Goal: Task Accomplishment & Management: Complete application form

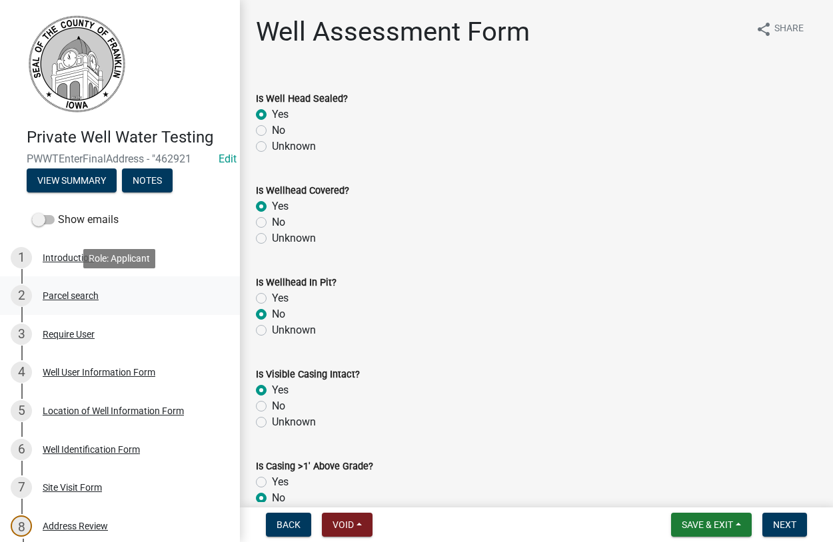
click at [64, 296] on div "Parcel search" at bounding box center [71, 295] width 56 height 9
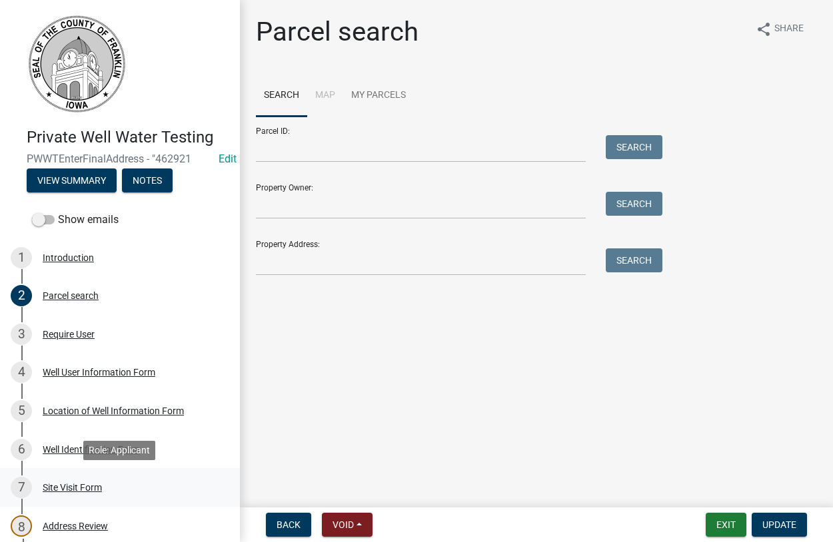
click at [59, 486] on div "Site Visit Form" at bounding box center [72, 487] width 59 height 9
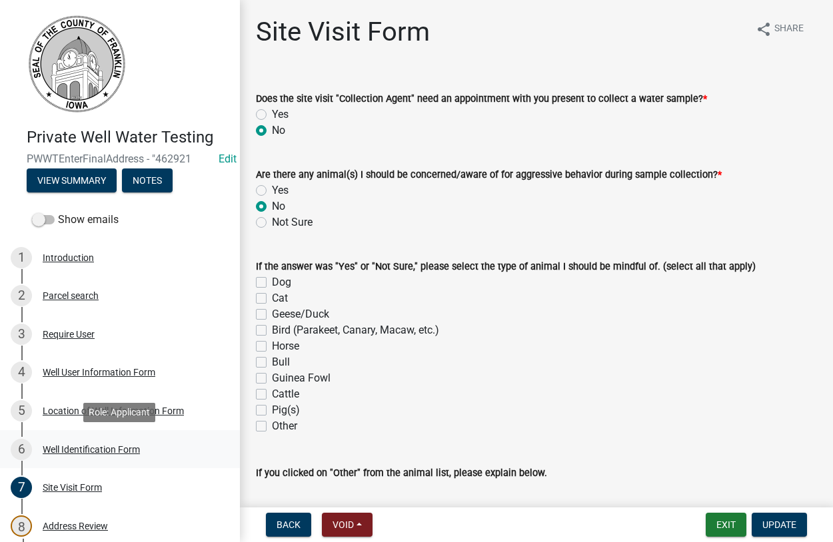
click at [69, 449] on div "Well Identification Form" at bounding box center [91, 449] width 97 height 9
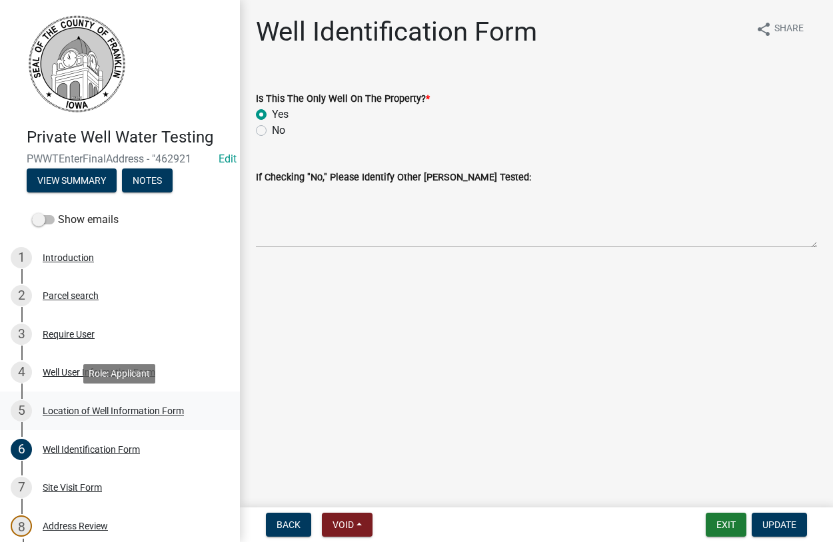
click at [68, 414] on div "Location of Well Information Form" at bounding box center [113, 410] width 141 height 9
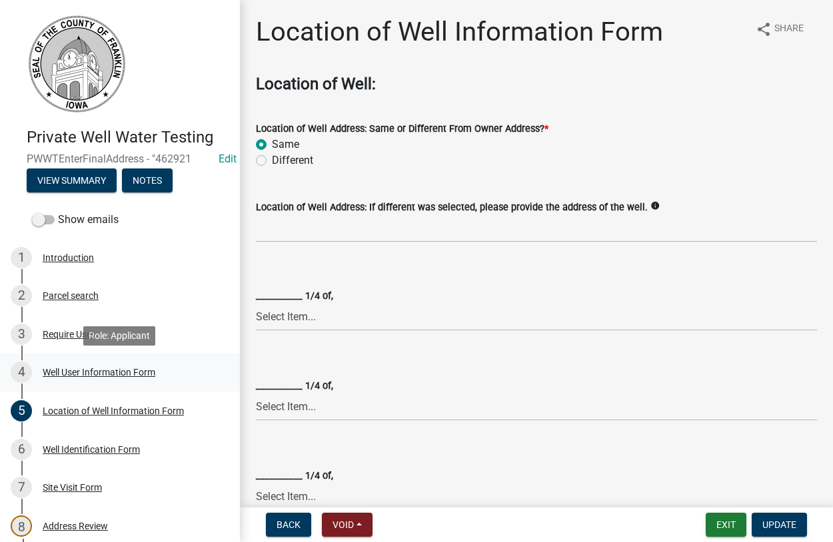
click at [79, 369] on div "Well User Information Form" at bounding box center [99, 372] width 113 height 9
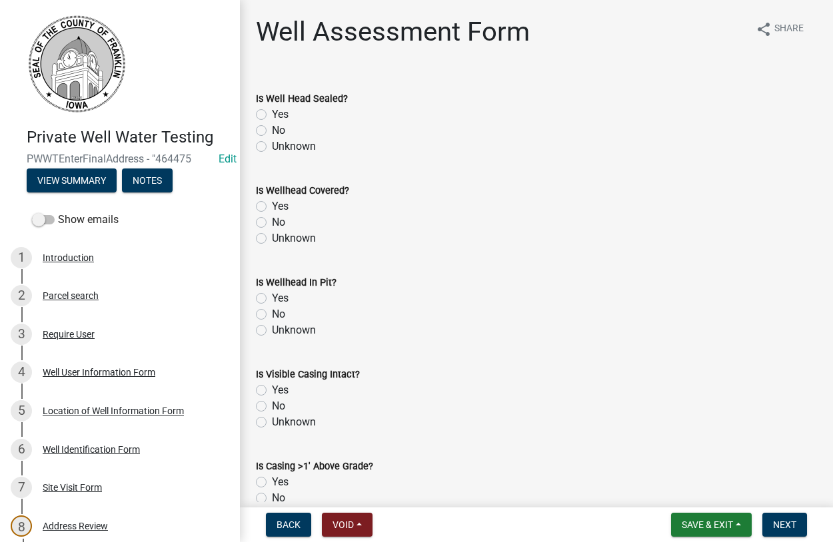
click at [272, 117] on label "Yes" at bounding box center [280, 115] width 17 height 16
click at [272, 115] on input "Yes" at bounding box center [276, 111] width 9 height 9
radio input "true"
click at [272, 205] on label "Yes" at bounding box center [280, 207] width 17 height 16
click at [272, 205] on input "Yes" at bounding box center [276, 203] width 9 height 9
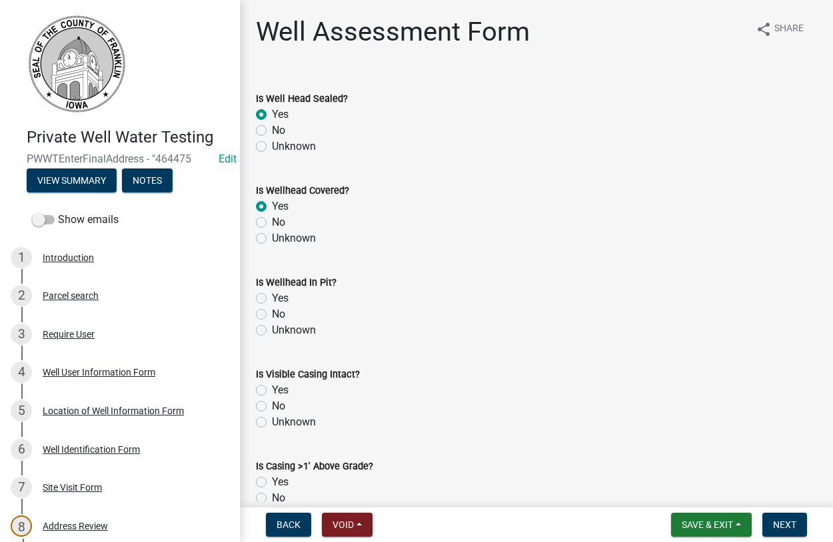
radio input "true"
click at [272, 316] on label "No" at bounding box center [278, 314] width 13 height 16
click at [272, 315] on input "No" at bounding box center [276, 310] width 9 height 9
radio input "true"
click at [272, 389] on label "Yes" at bounding box center [280, 390] width 17 height 16
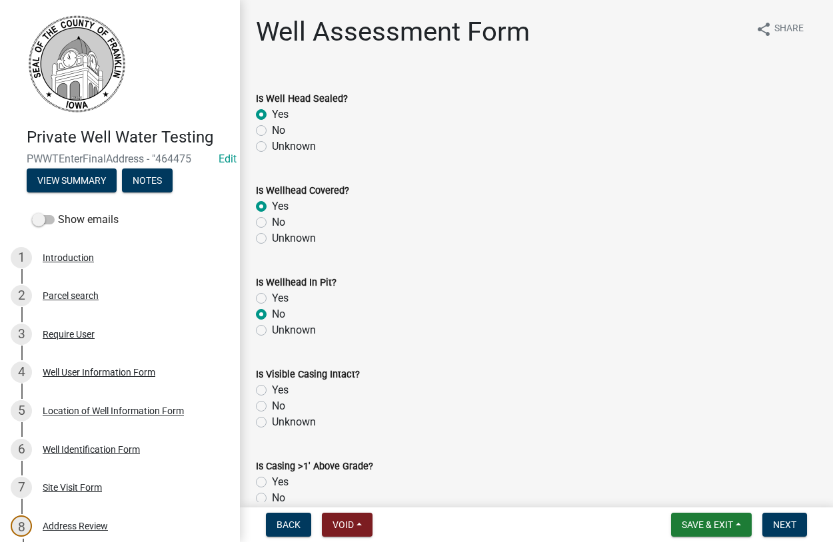
click at [272, 389] on input "Yes" at bounding box center [276, 386] width 9 height 9
radio input "true"
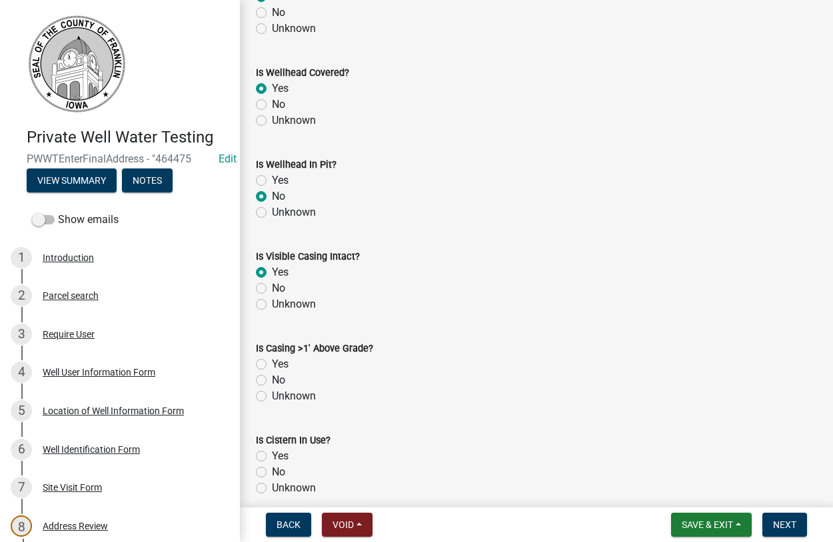
scroll to position [304, 0]
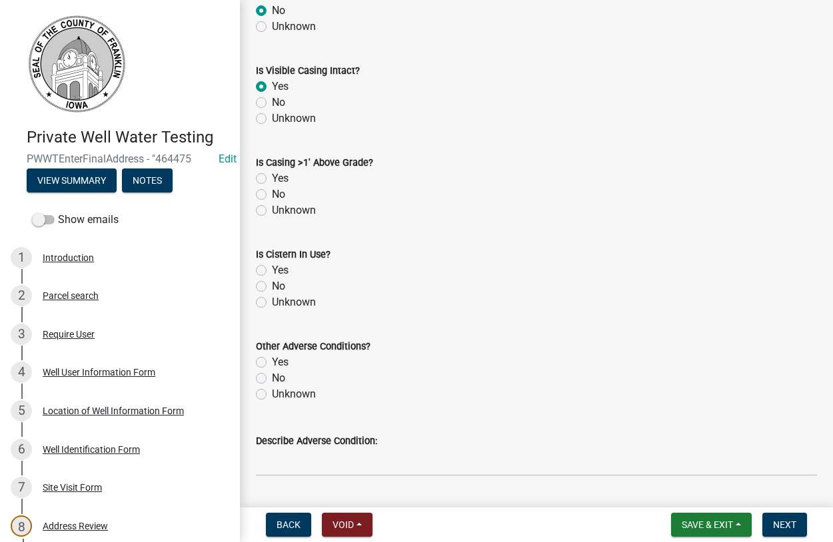
click at [272, 179] on label "Yes" at bounding box center [280, 179] width 17 height 16
click at [272, 179] on input "Yes" at bounding box center [276, 175] width 9 height 9
radio input "true"
click at [272, 281] on label "No" at bounding box center [278, 286] width 13 height 16
click at [272, 281] on input "No" at bounding box center [276, 282] width 9 height 9
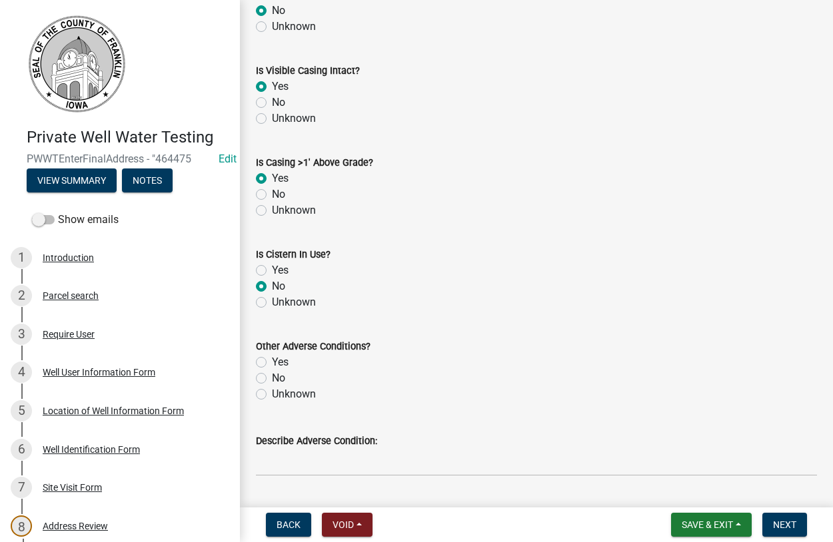
radio input "true"
click at [272, 397] on label "Unknown" at bounding box center [294, 394] width 44 height 16
click at [272, 395] on input "Unknown" at bounding box center [276, 390] width 9 height 9
radio input "true"
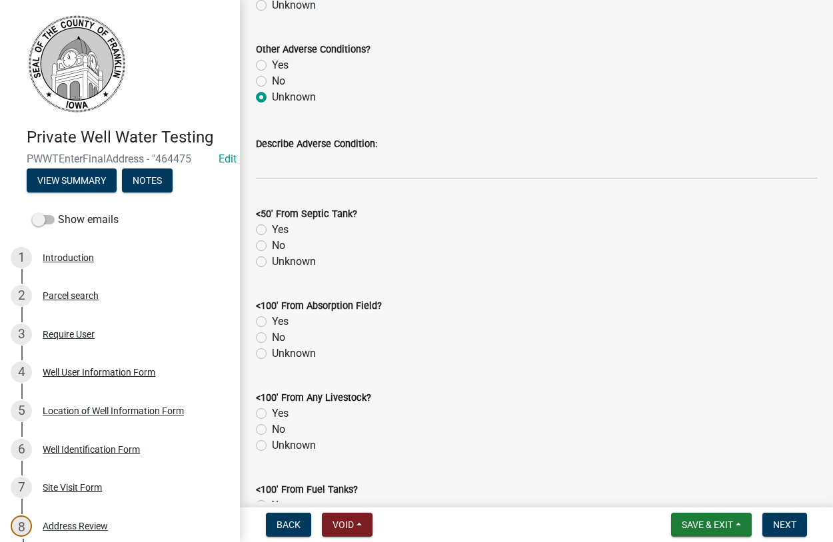
scroll to position [608, 0]
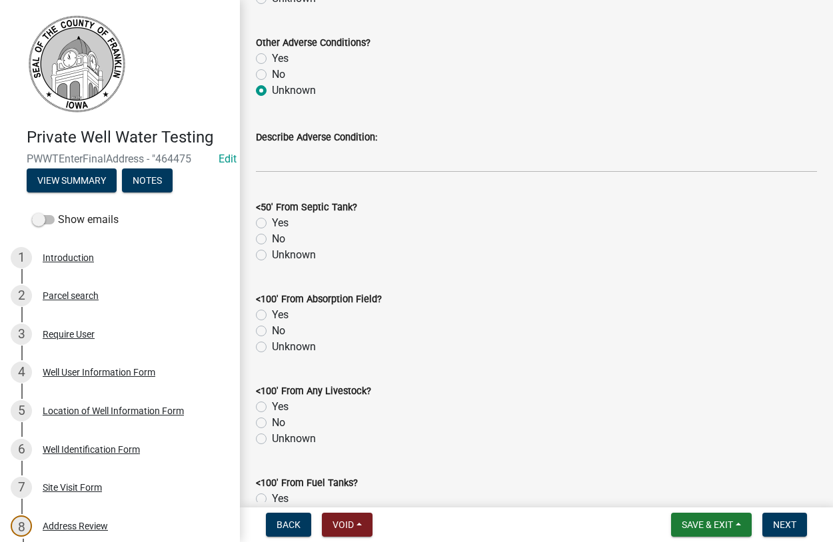
click at [272, 241] on label "No" at bounding box center [278, 239] width 13 height 16
click at [272, 240] on input "No" at bounding box center [276, 235] width 9 height 9
radio input "true"
click at [272, 329] on label "No" at bounding box center [278, 331] width 13 height 16
click at [272, 329] on input "No" at bounding box center [276, 327] width 9 height 9
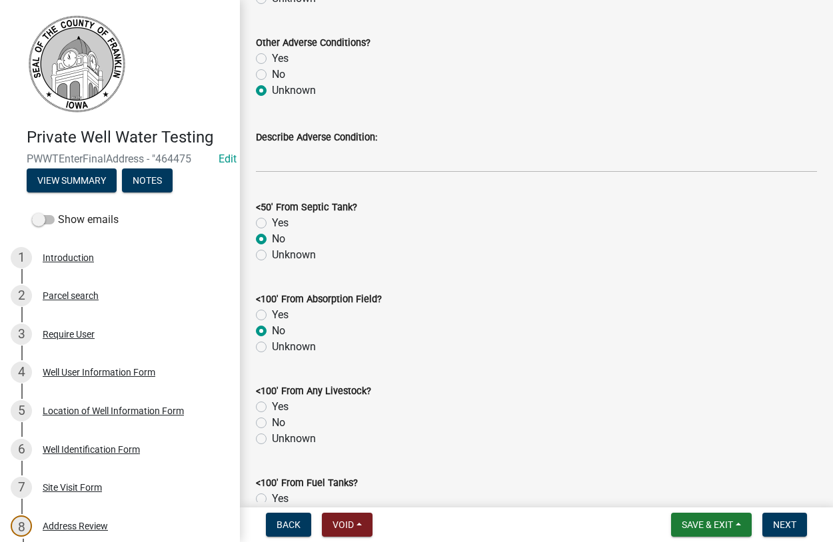
radio input "true"
click at [272, 426] on label "No" at bounding box center [278, 423] width 13 height 16
click at [272, 424] on input "No" at bounding box center [276, 419] width 9 height 9
radio input "true"
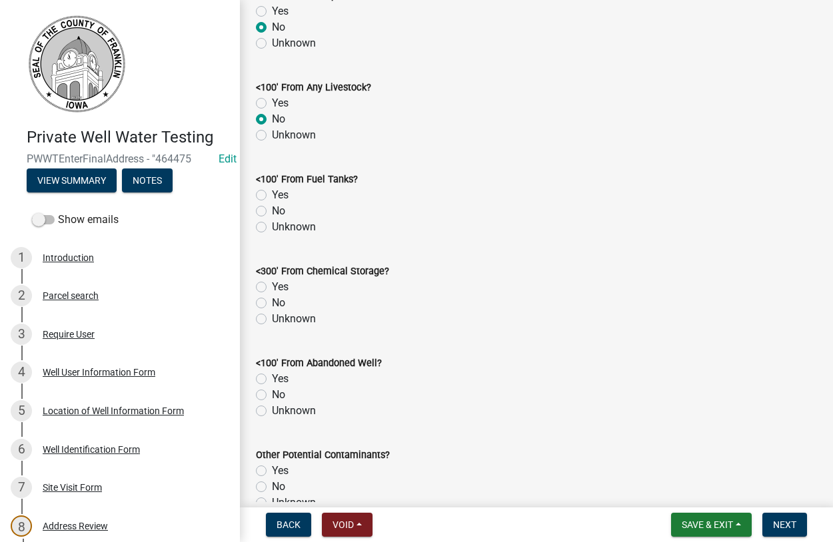
click at [272, 212] on label "No" at bounding box center [278, 211] width 13 height 16
click at [272, 212] on input "No" at bounding box center [276, 207] width 9 height 9
radio input "true"
click at [272, 306] on label "No" at bounding box center [278, 303] width 13 height 16
click at [272, 304] on input "No" at bounding box center [276, 299] width 9 height 9
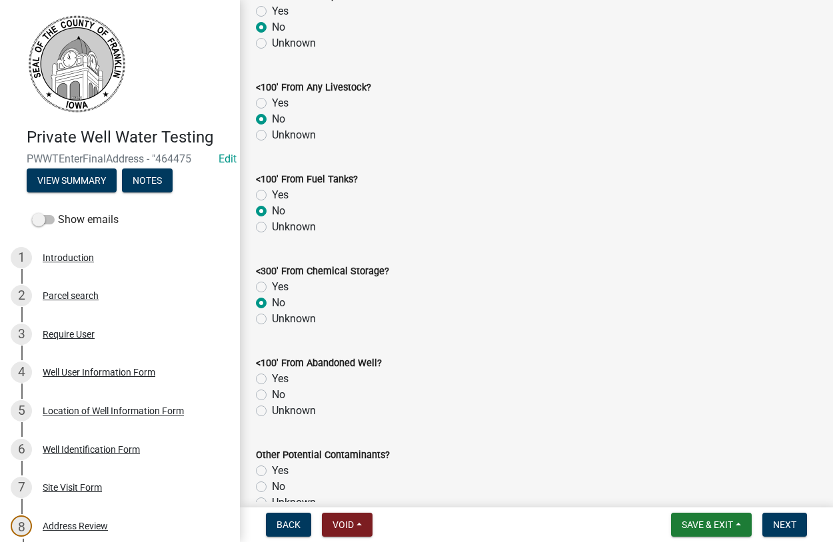
radio input "true"
click at [272, 396] on label "No" at bounding box center [278, 395] width 13 height 16
click at [272, 396] on input "No" at bounding box center [276, 391] width 9 height 9
radio input "true"
click at [272, 486] on label "No" at bounding box center [278, 487] width 13 height 16
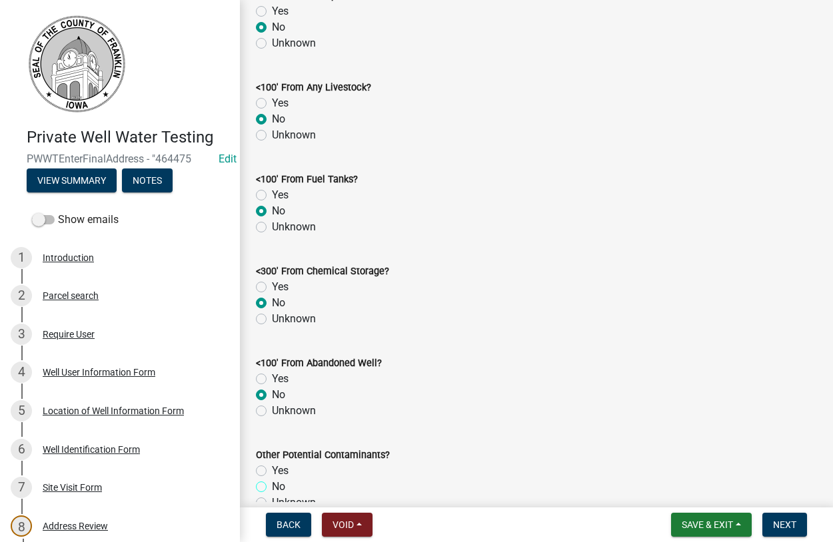
click at [272, 486] on input "No" at bounding box center [276, 483] width 9 height 9
radio input "true"
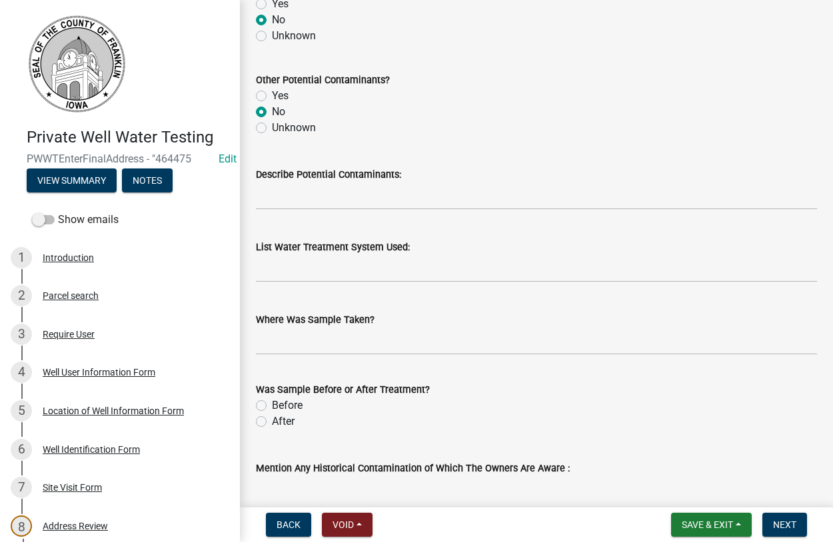
scroll to position [1291, 0]
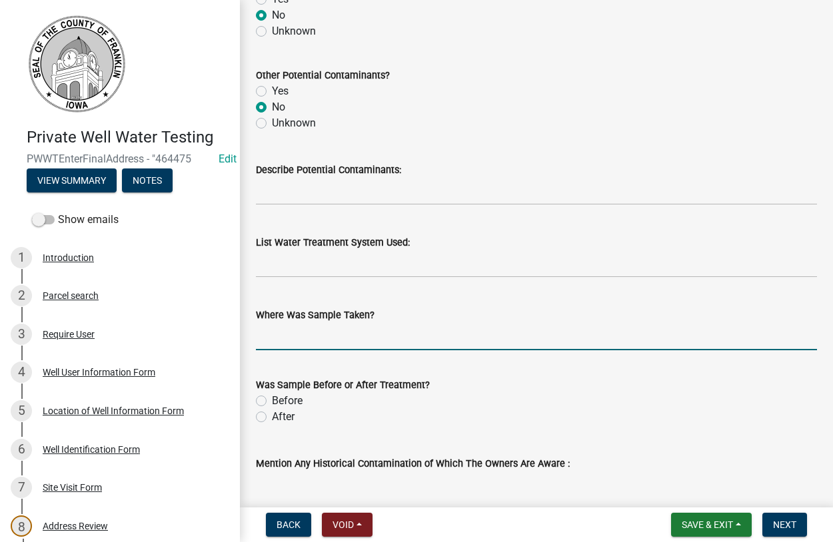
drag, startPoint x: 333, startPoint y: 346, endPoint x: 344, endPoint y: 343, distance: 11.2
click at [333, 347] on input "Where Was Sample Taken?" at bounding box center [536, 336] width 561 height 27
type input "outside spigot"
click at [272, 404] on label "Before" at bounding box center [287, 401] width 31 height 16
click at [272, 402] on input "Before" at bounding box center [276, 397] width 9 height 9
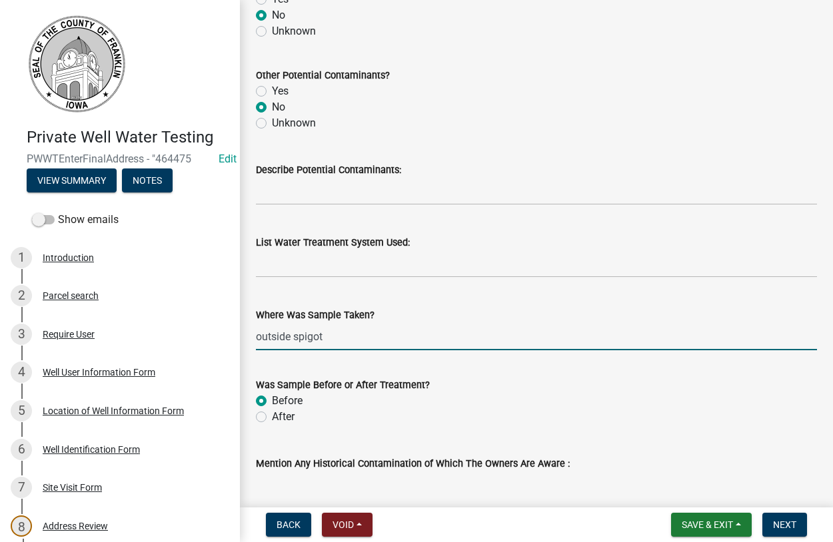
radio input "true"
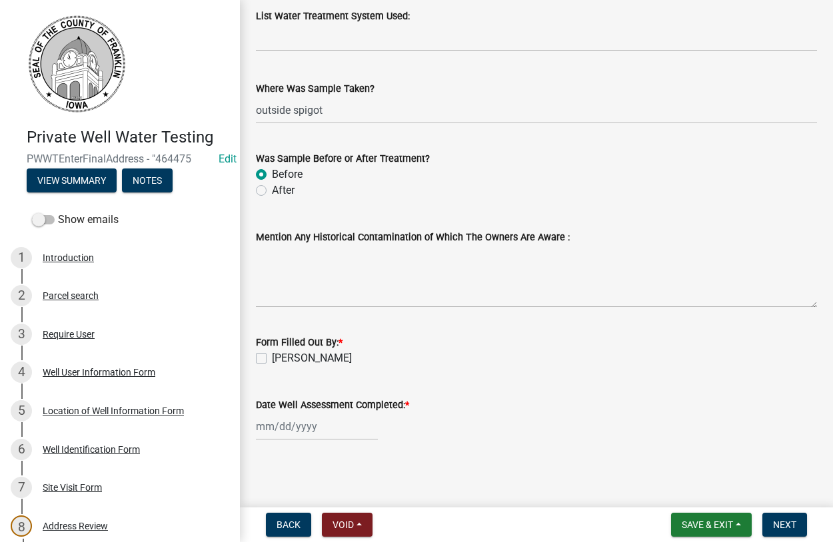
scroll to position [1519, 0]
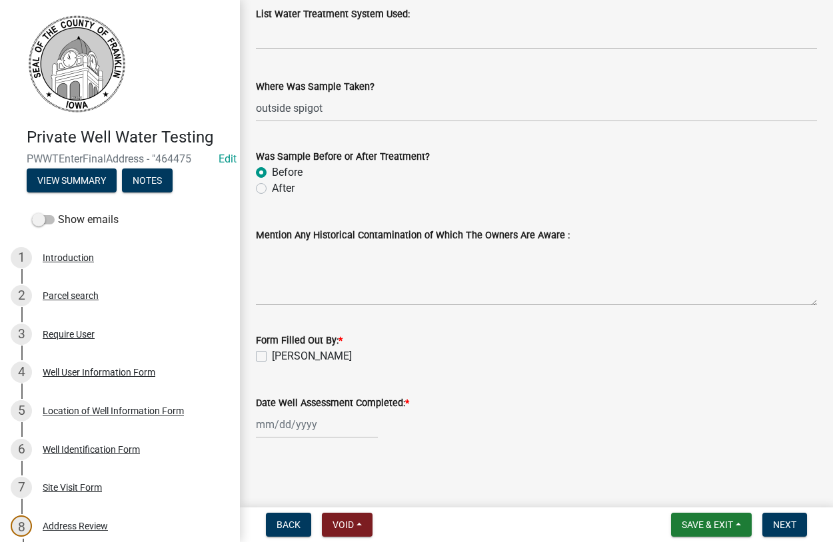
click at [272, 360] on label "[PERSON_NAME]" at bounding box center [312, 356] width 80 height 16
click at [272, 357] on input "[PERSON_NAME]" at bounding box center [276, 352] width 9 height 9
checkbox input "true"
click at [290, 433] on input "Date Well Assessment Completed: *" at bounding box center [317, 424] width 122 height 27
select select "8"
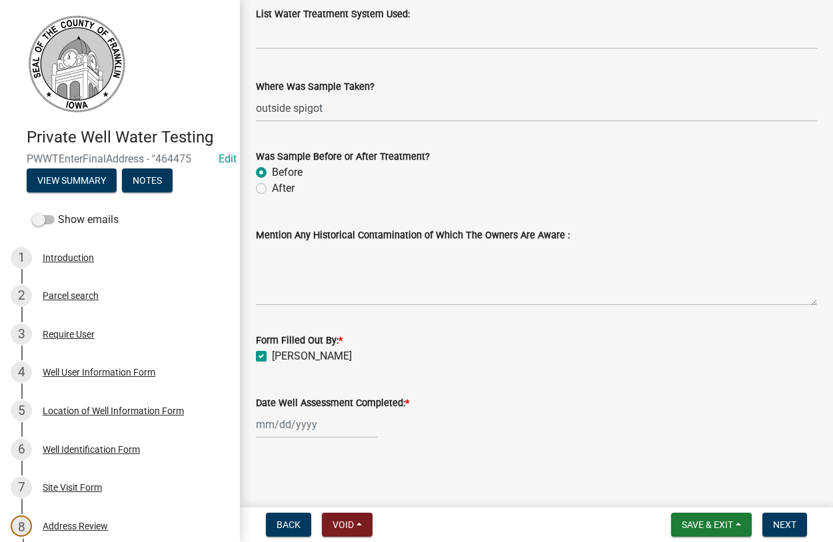
select select "2025"
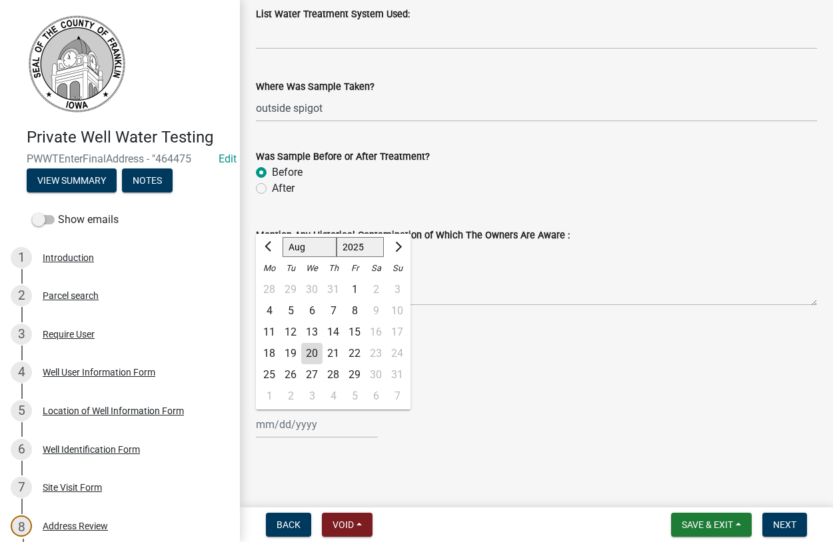
click at [274, 353] on div "18" at bounding box center [268, 353] width 21 height 21
type input "08/18/2025"
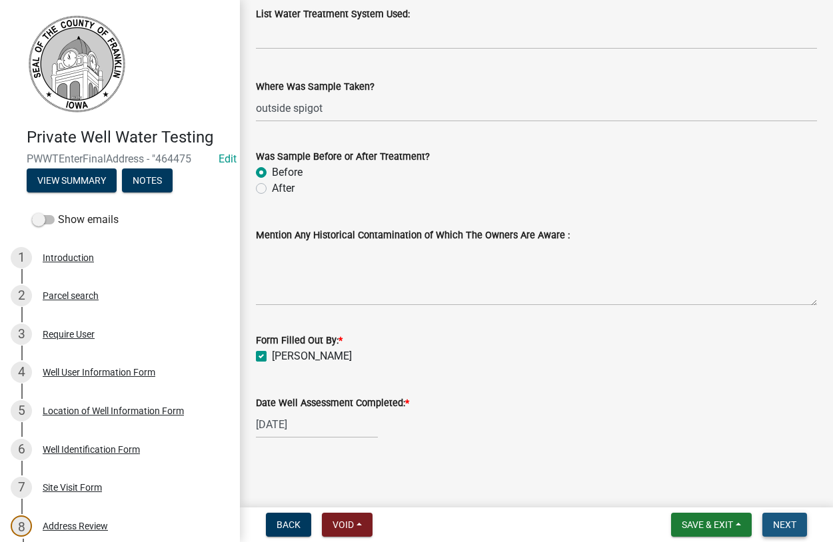
click at [768, 514] on button "Next" at bounding box center [784, 525] width 45 height 24
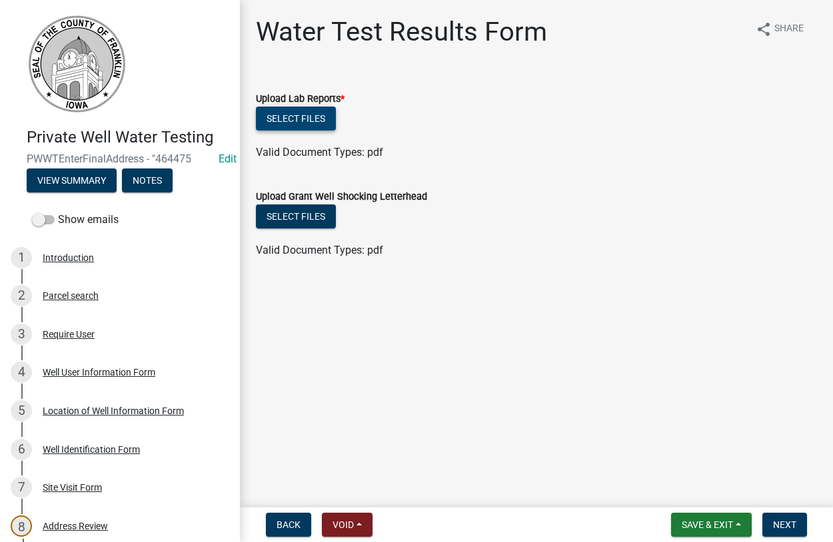
click at [298, 121] on button "Select files" at bounding box center [296, 119] width 80 height 24
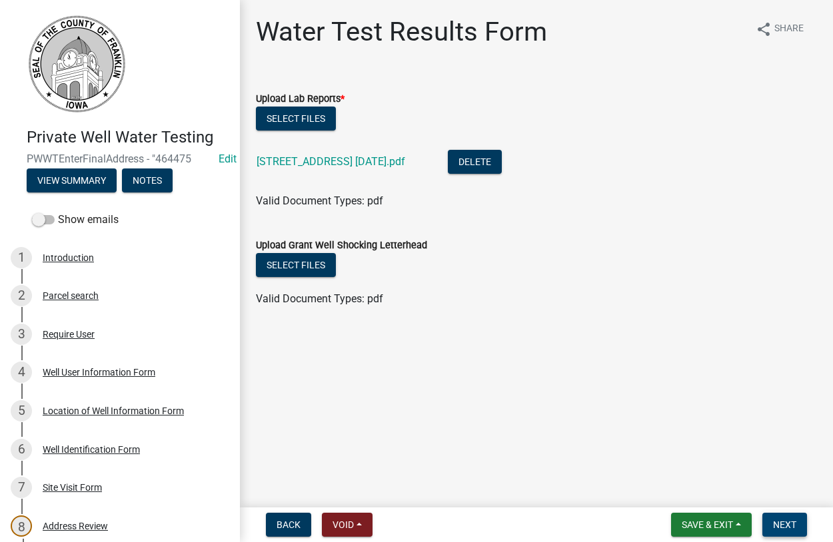
click at [786, 529] on span "Next" at bounding box center [784, 525] width 23 height 11
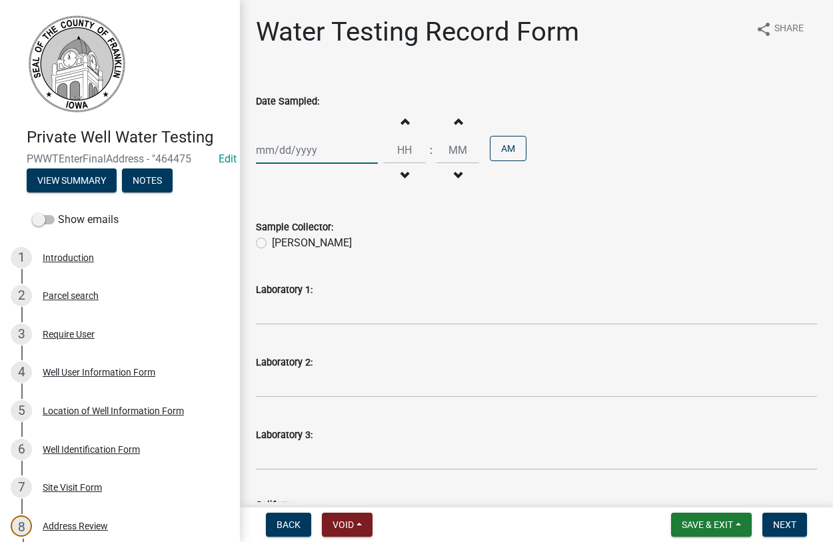
select select "8"
select select "2025"
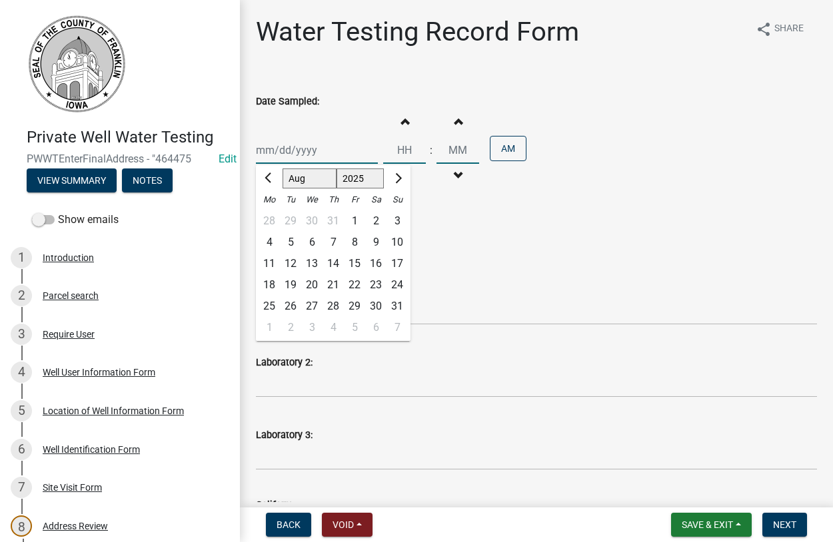
click at [315, 153] on input "Date Sampled:" at bounding box center [317, 150] width 122 height 27
click at [266, 286] on div "18" at bounding box center [268, 284] width 21 height 21
type input "08/18/2025"
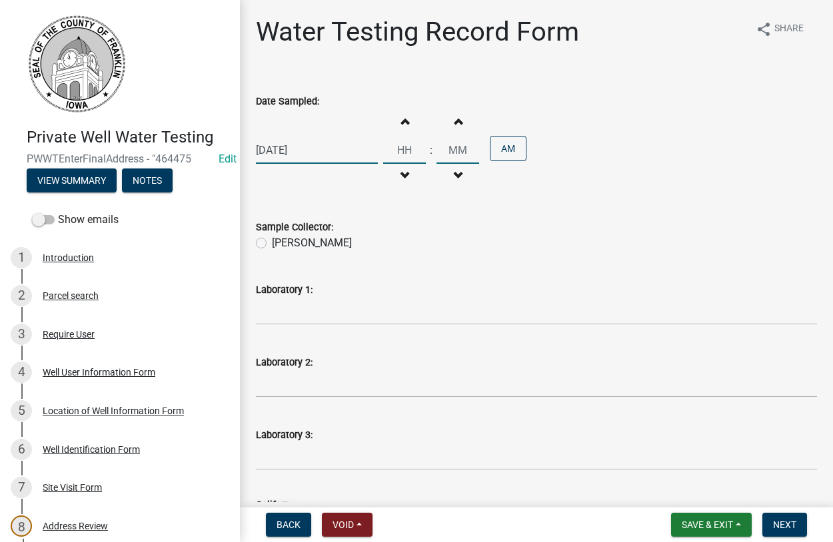
click at [402, 148] on input "Hours" at bounding box center [404, 150] width 43 height 27
type input "02"
type input "00"
click at [464, 159] on input "00" at bounding box center [457, 150] width 43 height 27
click at [526, 150] on button "AM" at bounding box center [508, 148] width 37 height 25
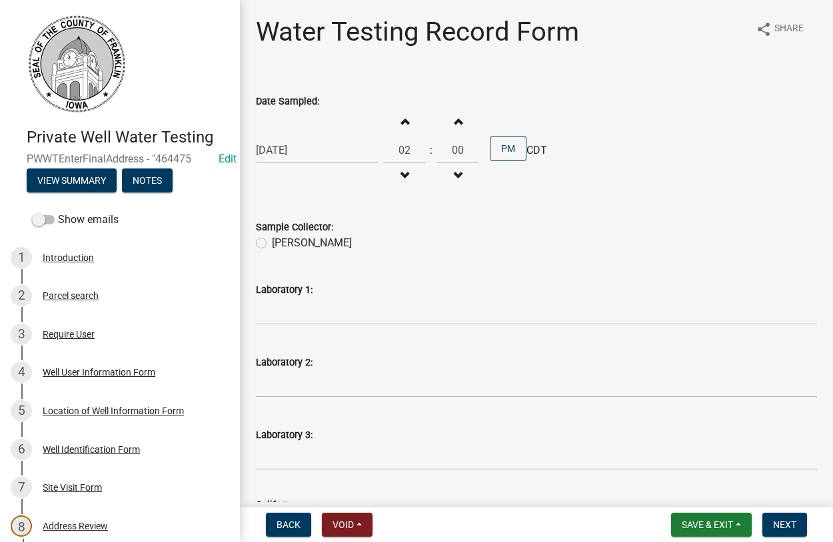
click at [272, 244] on label "[PERSON_NAME]" at bounding box center [312, 243] width 80 height 16
click at [272, 244] on input "[PERSON_NAME]" at bounding box center [276, 239] width 9 height 9
radio input "true"
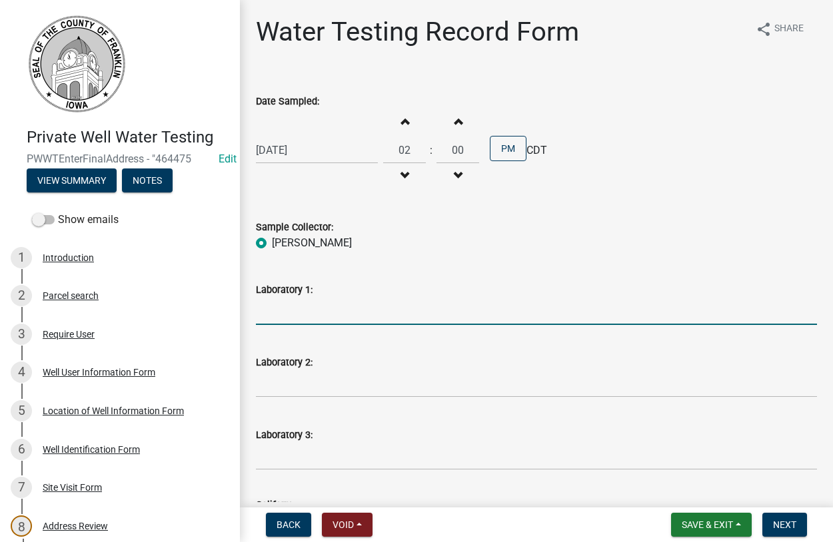
click at [288, 310] on input "Laboratory 1:" at bounding box center [536, 311] width 561 height 27
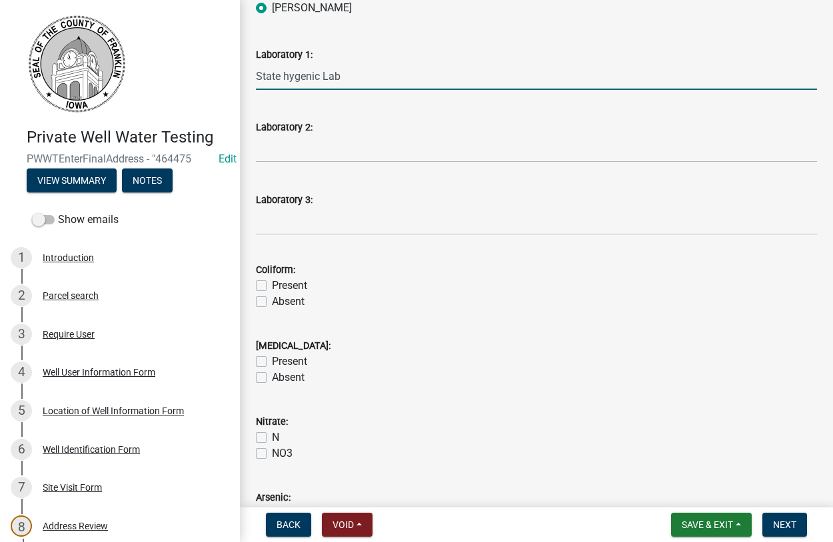
scroll to position [304, 0]
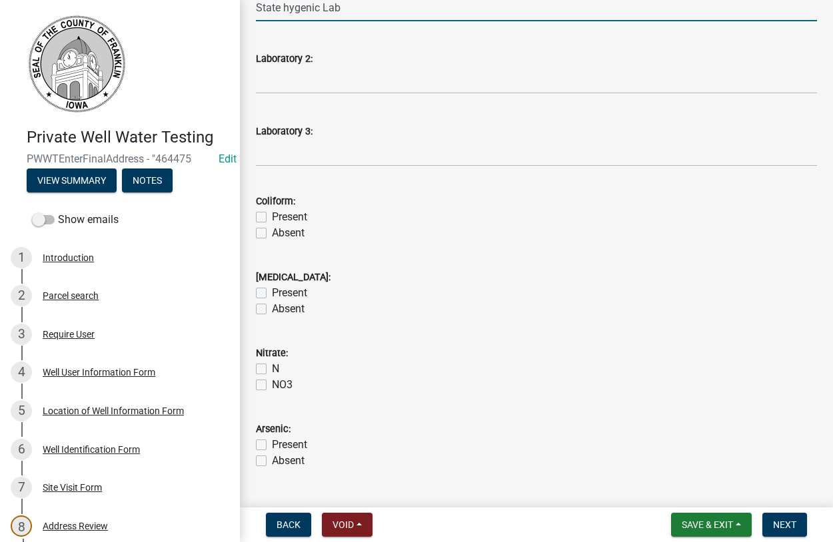
type input "State hygenic Lab"
click at [272, 216] on label "Present" at bounding box center [289, 217] width 35 height 16
click at [272, 216] on input "Present" at bounding box center [276, 213] width 9 height 9
checkbox input "true"
checkbox input "false"
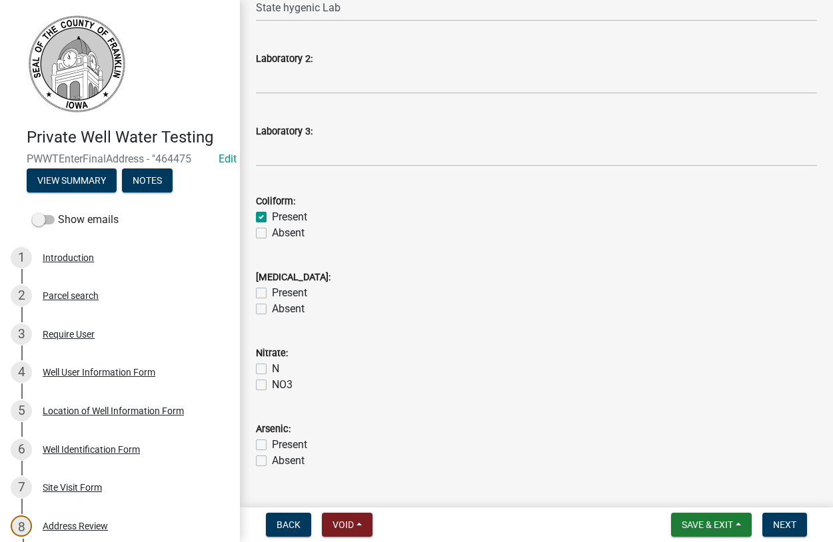
click at [272, 294] on label "Present" at bounding box center [289, 293] width 35 height 16
click at [272, 294] on input "Present" at bounding box center [276, 289] width 9 height 9
checkbox input "true"
checkbox input "false"
click at [272, 370] on label "N" at bounding box center [275, 369] width 7 height 16
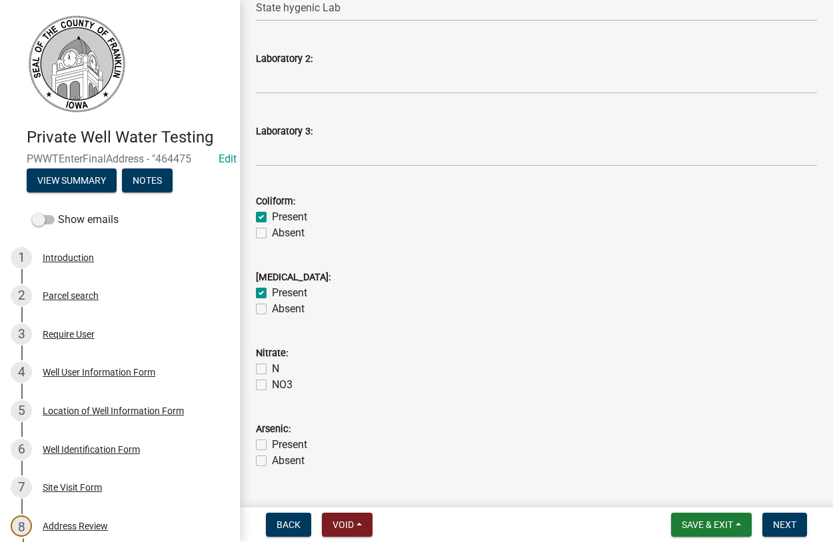
click at [272, 370] on input "N" at bounding box center [276, 365] width 9 height 9
checkbox input "true"
checkbox input "false"
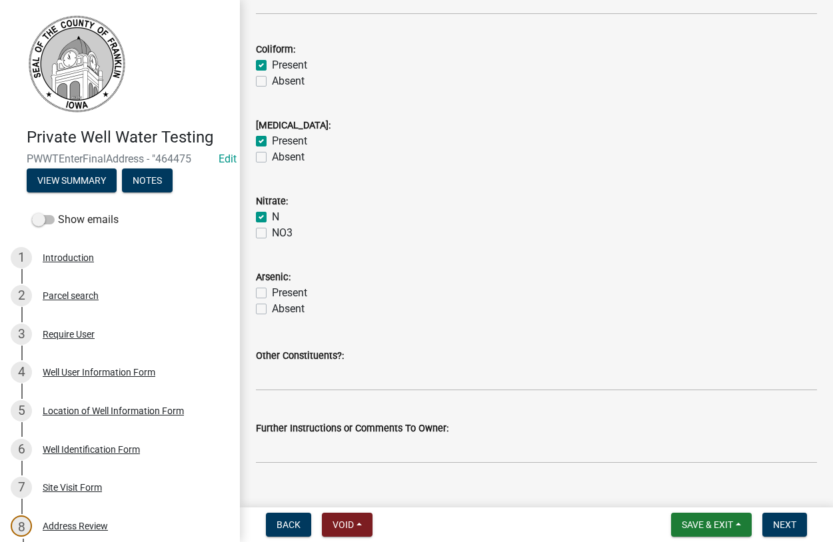
scroll to position [480, 0]
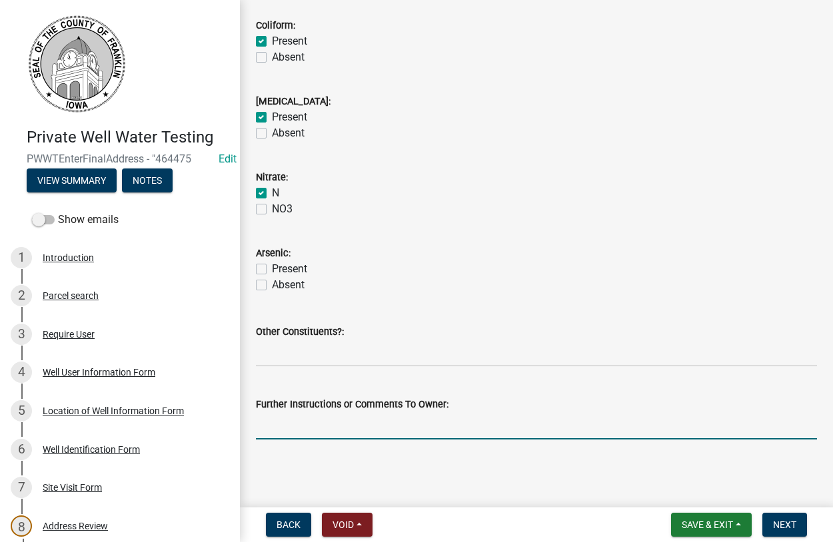
click at [344, 425] on input "Further Instructions or Comments To Owner:" at bounding box center [536, 425] width 561 height 27
type input "looks good"
click at [776, 525] on span "Next" at bounding box center [784, 525] width 23 height 11
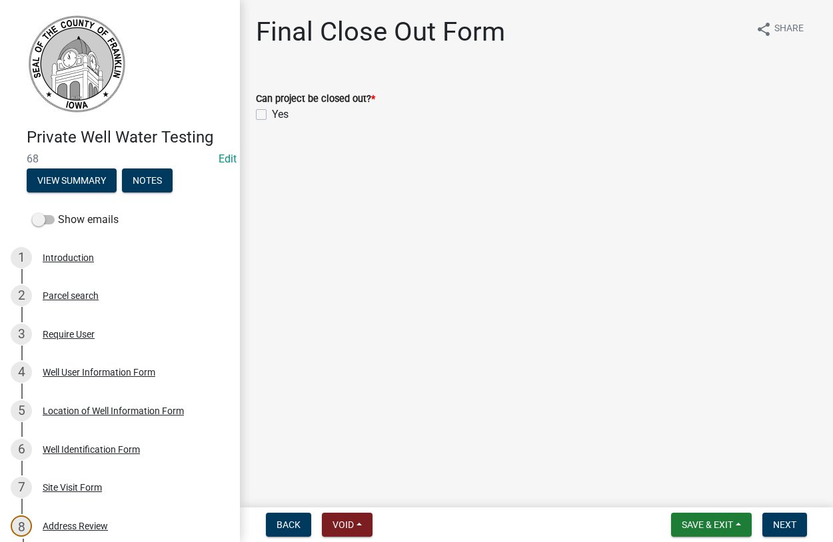
click at [272, 115] on label "Yes" at bounding box center [280, 115] width 17 height 16
click at [272, 115] on input "Yes" at bounding box center [276, 111] width 9 height 9
checkbox input "true"
click at [795, 528] on span "Next" at bounding box center [784, 525] width 23 height 11
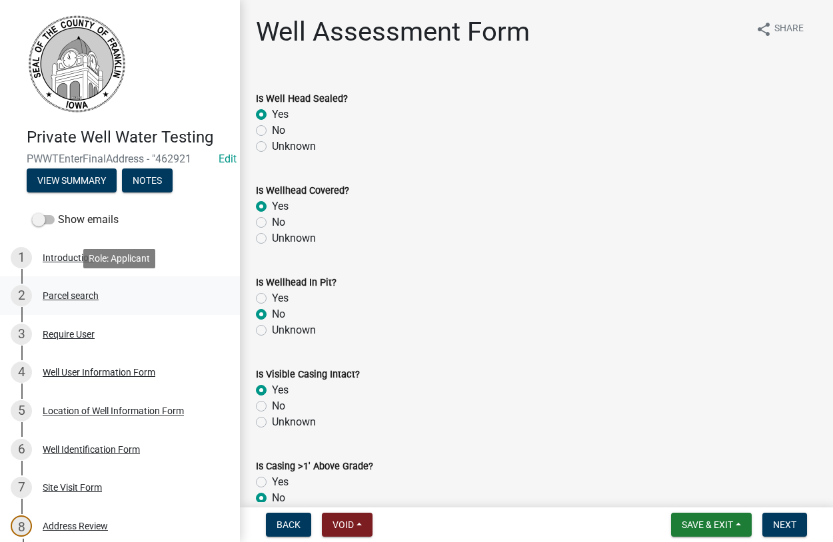
click at [61, 296] on div "Parcel search" at bounding box center [71, 295] width 56 height 9
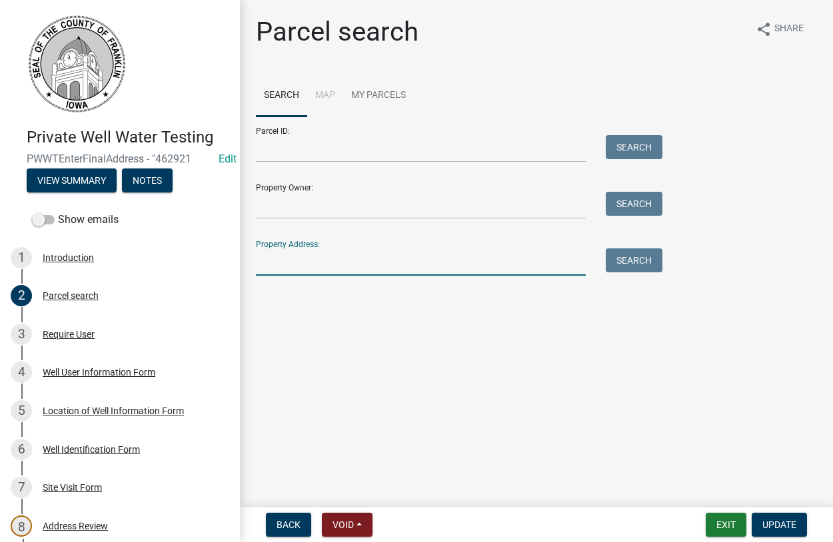
click at [286, 248] on input "Property Address:" at bounding box center [421, 261] width 330 height 27
type input "1440 ol"
click at [625, 262] on button "Search" at bounding box center [634, 260] width 57 height 24
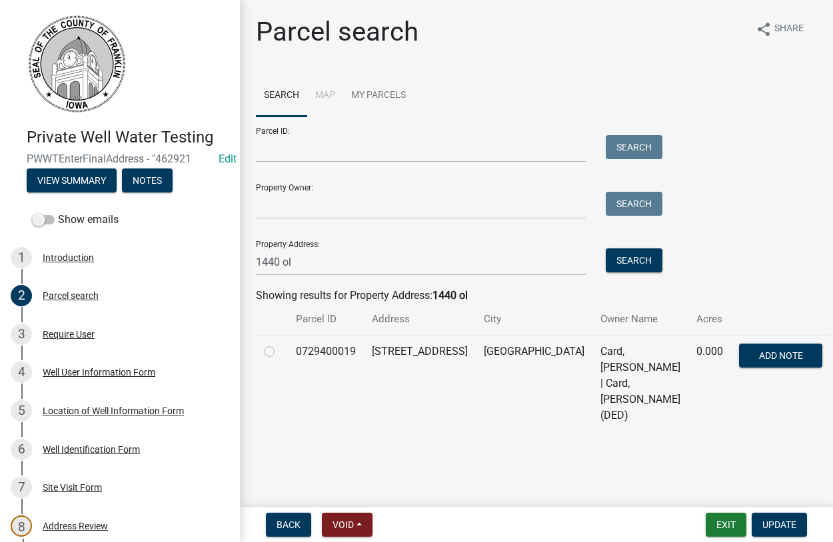
click at [280, 344] on label at bounding box center [280, 344] width 0 height 0
click at [280, 352] on input "radio" at bounding box center [284, 348] width 9 height 9
radio input "true"
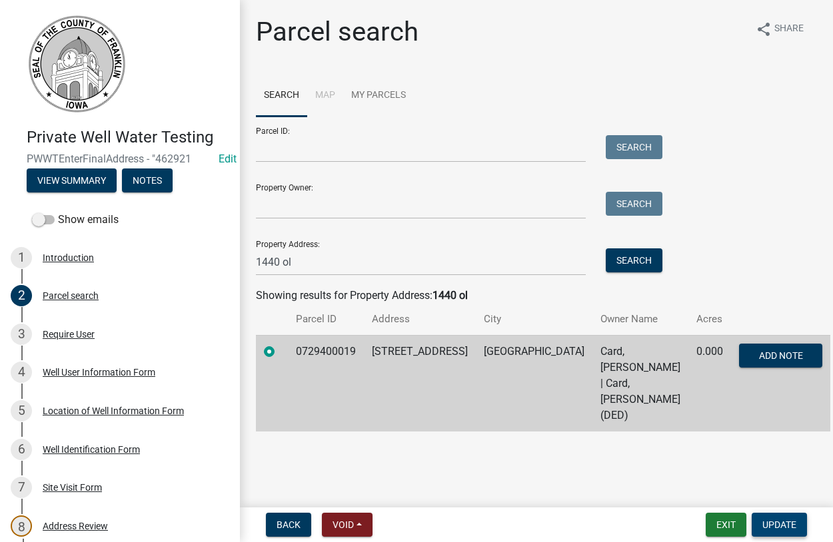
click at [767, 524] on span "Update" at bounding box center [779, 525] width 34 height 11
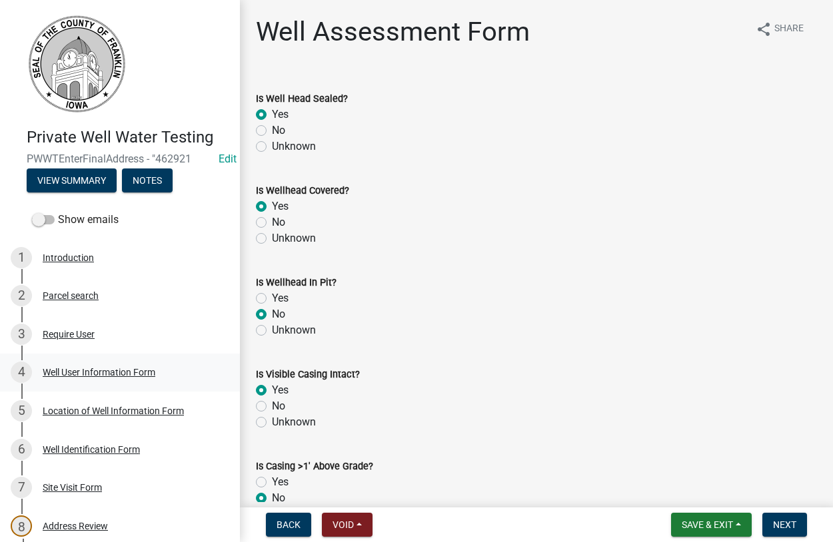
click at [81, 374] on div "Well User Information Form" at bounding box center [99, 372] width 113 height 9
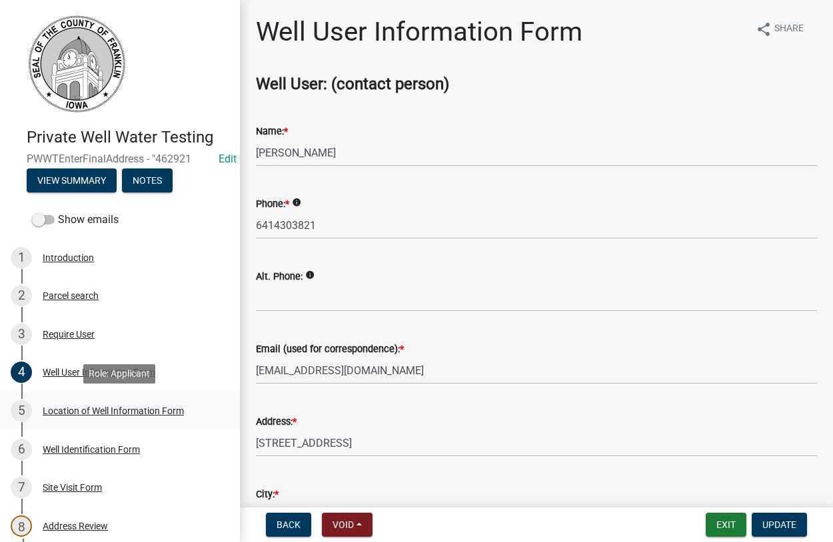
click at [108, 411] on div "Location of Well Information Form" at bounding box center [113, 410] width 141 height 9
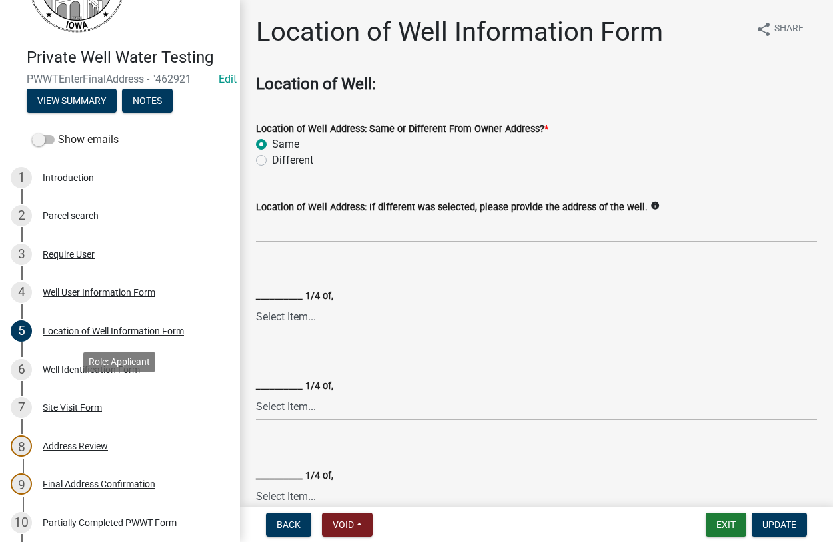
scroll to position [272, 0]
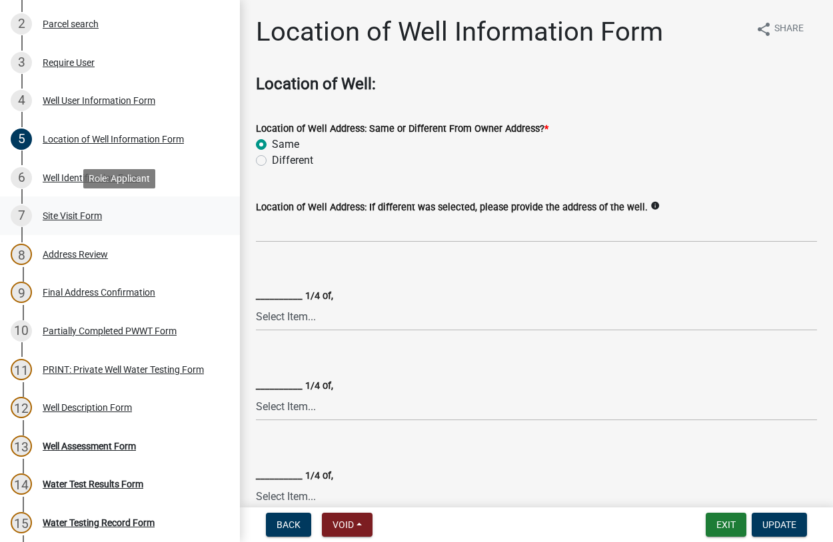
click at [70, 219] on div "Site Visit Form" at bounding box center [72, 215] width 59 height 9
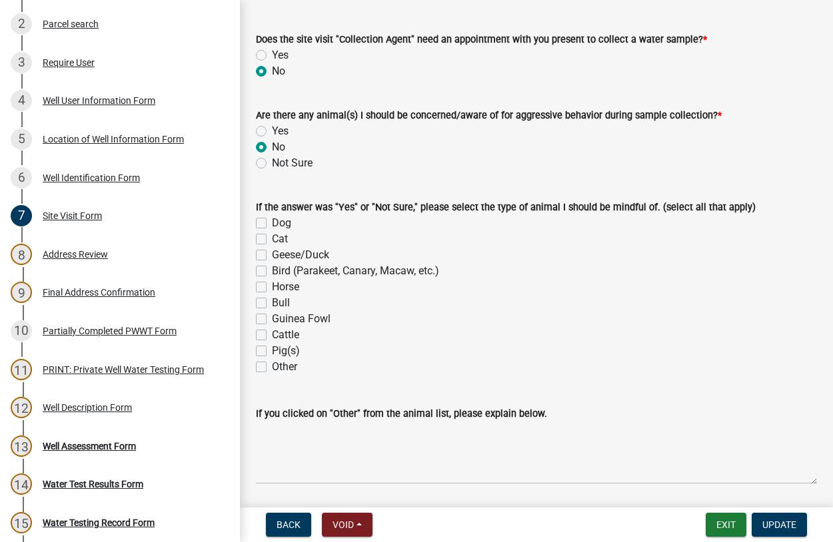
scroll to position [104, 0]
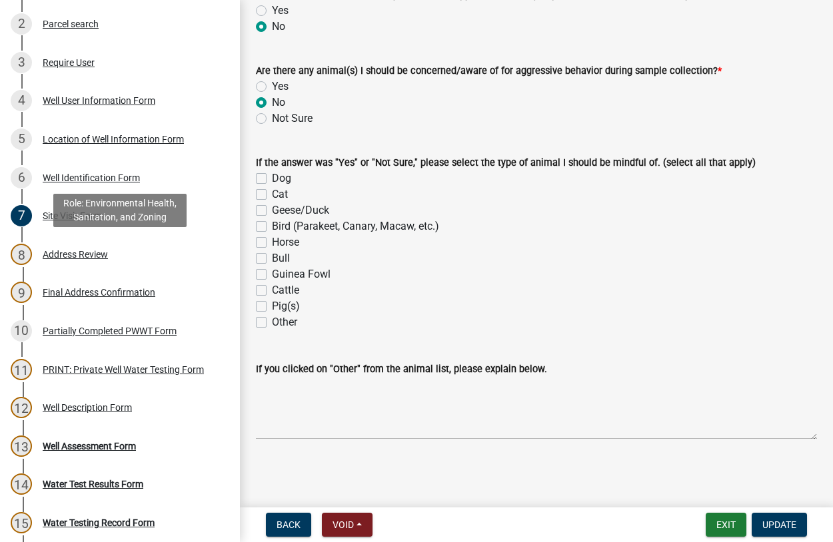
click at [57, 254] on div "Address Review" at bounding box center [75, 254] width 65 height 9
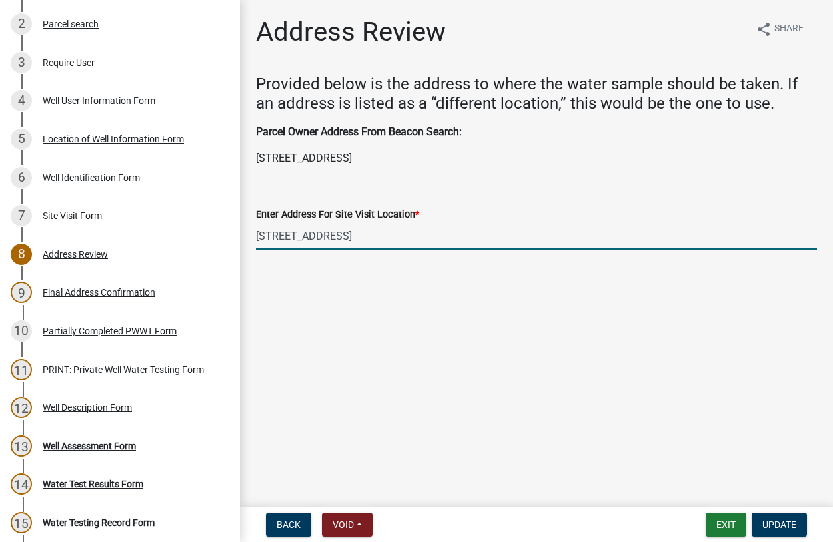
drag, startPoint x: 328, startPoint y: 239, endPoint x: 233, endPoint y: 232, distance: 94.8
click at [256, 232] on input "1440 Olive Ave" at bounding box center [536, 235] width 561 height 27
click at [769, 522] on span "Update" at bounding box center [779, 525] width 34 height 11
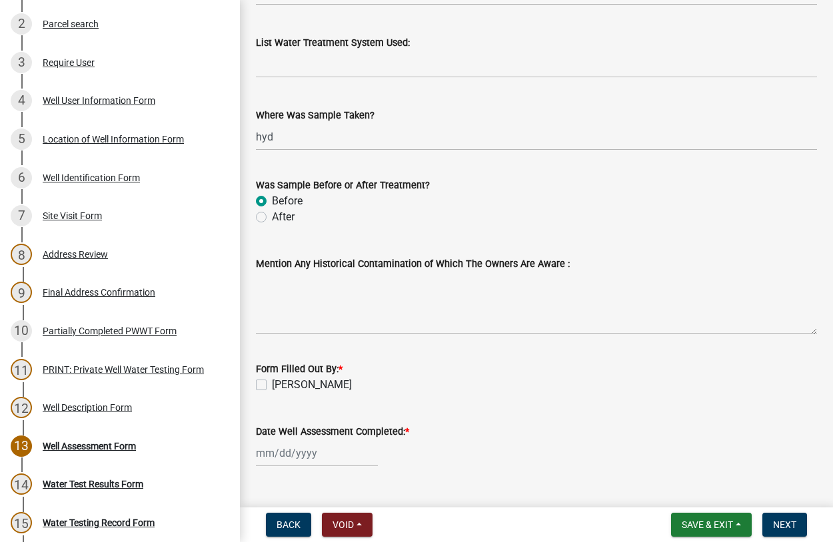
scroll to position [1519, 0]
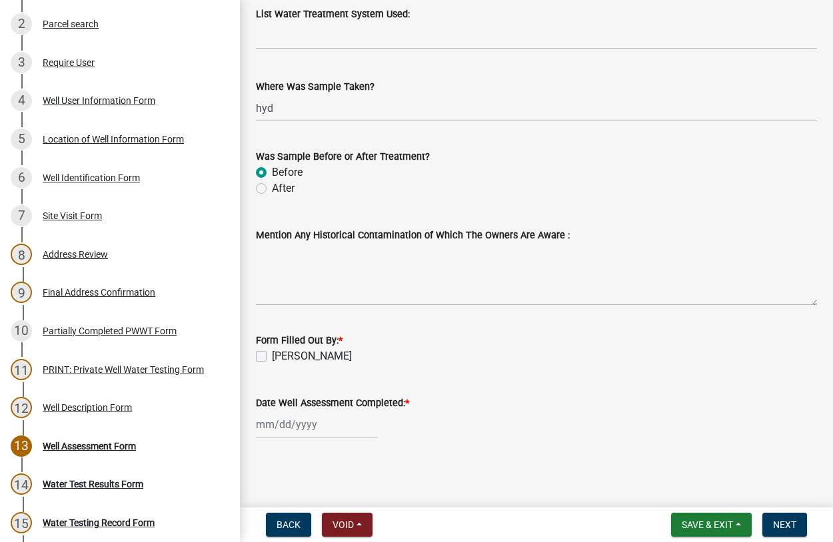
click at [311, 426] on input "Date Well Assessment Completed: *" at bounding box center [317, 424] width 122 height 27
select select "8"
select select "2025"
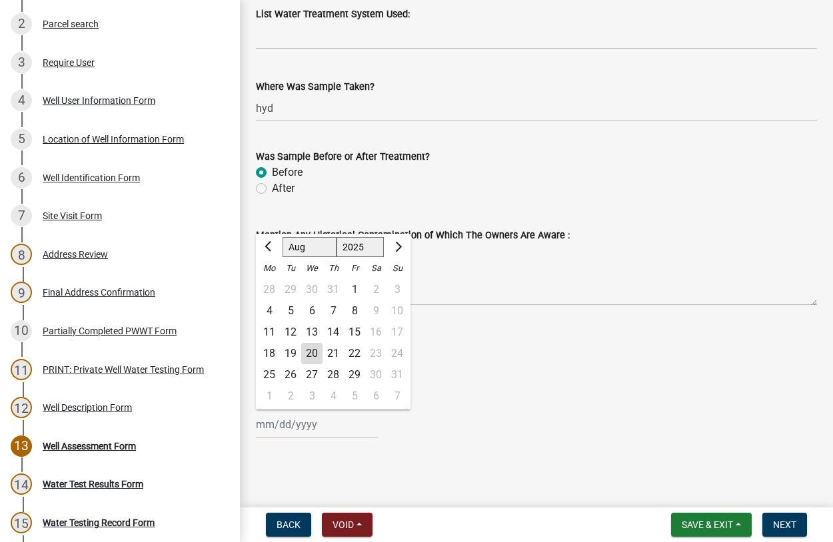
click at [272, 354] on div "18" at bounding box center [268, 353] width 21 height 21
type input "08/18/2025"
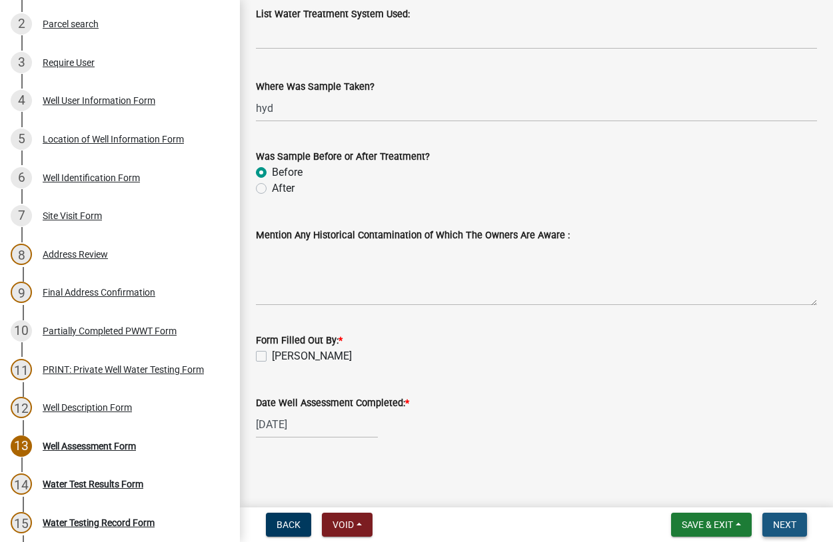
click at [775, 519] on button "Next" at bounding box center [784, 525] width 45 height 24
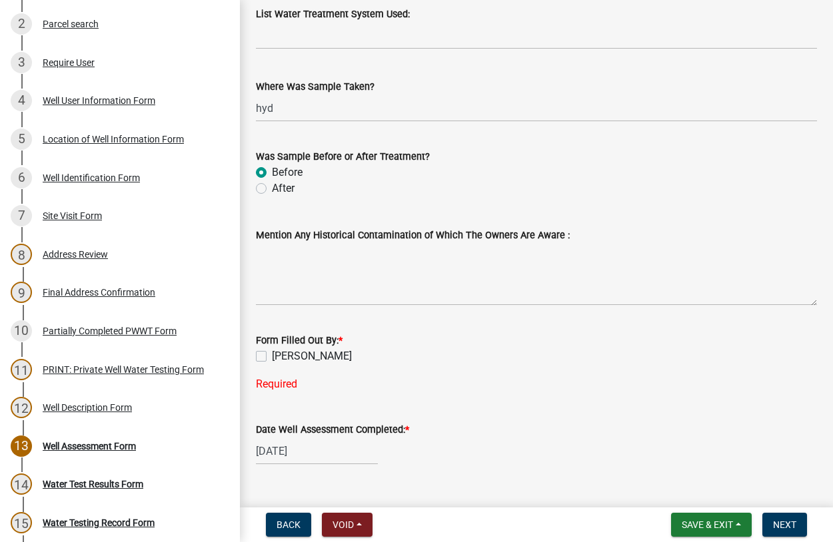
click at [272, 354] on label "[PERSON_NAME]" at bounding box center [312, 356] width 80 height 16
click at [272, 354] on input "[PERSON_NAME]" at bounding box center [276, 352] width 9 height 9
checkbox input "true"
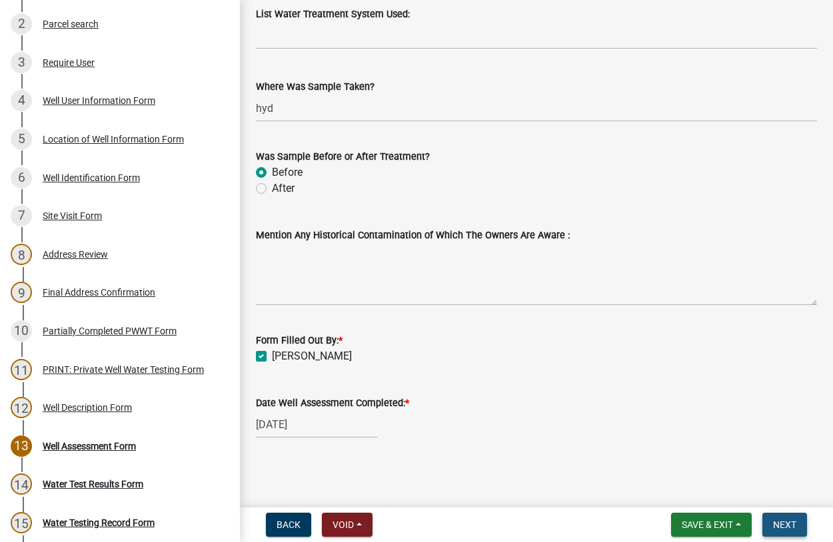
click at [778, 523] on span "Next" at bounding box center [784, 525] width 23 height 11
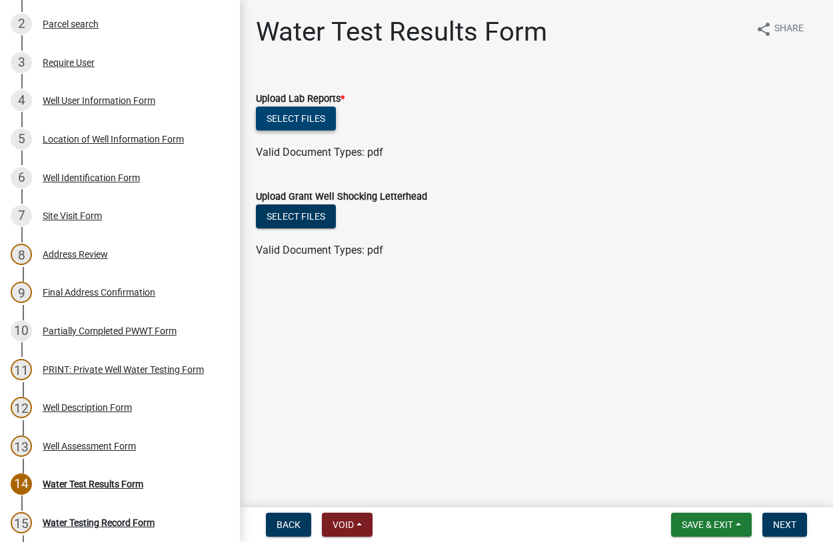
click at [290, 119] on button "Select files" at bounding box center [296, 119] width 80 height 24
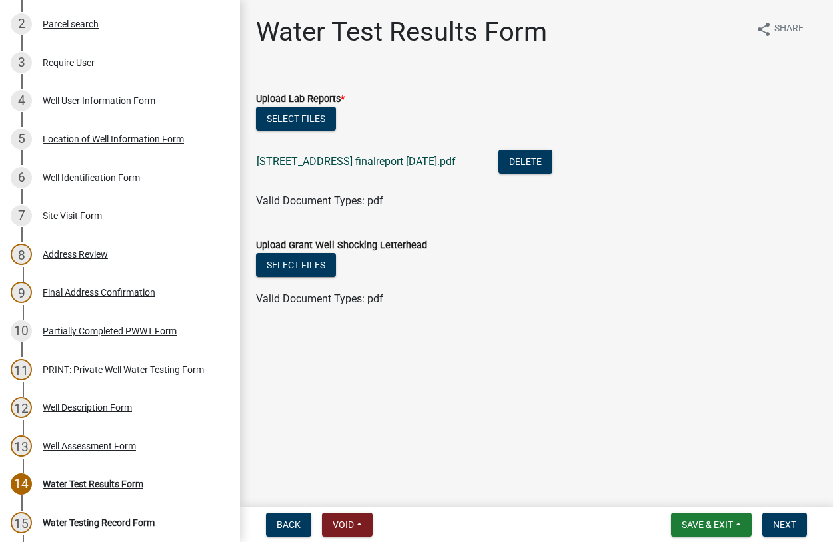
click at [347, 168] on link "1440 Olive Ave finalreport 8-18-2025.pdf" at bounding box center [355, 161] width 199 height 13
click at [784, 526] on span "Next" at bounding box center [784, 525] width 23 height 11
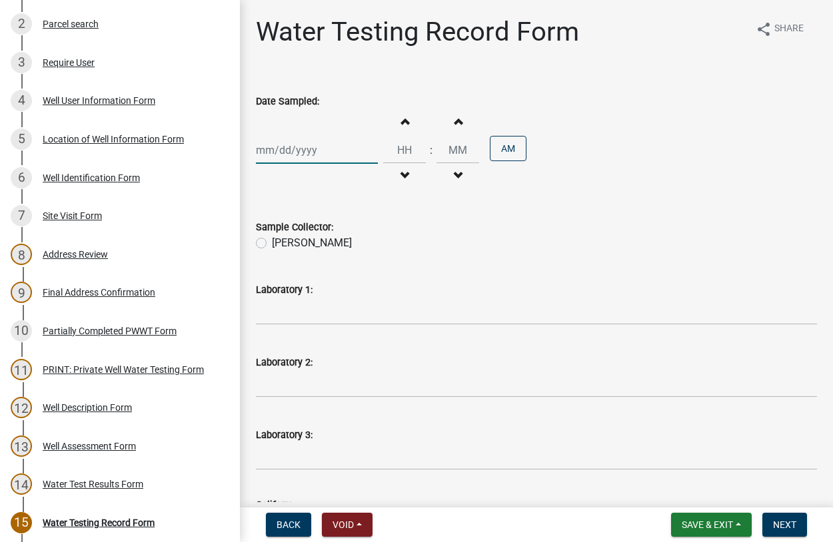
select select "8"
select select "2025"
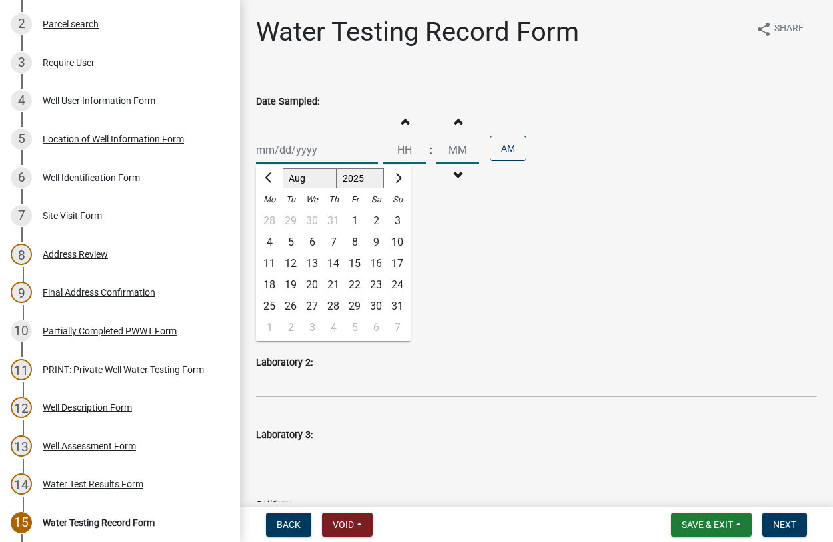
click at [307, 151] on input "Date Sampled:" at bounding box center [317, 150] width 122 height 27
click at [272, 283] on div "18" at bounding box center [268, 284] width 21 height 21
type input "08/18/2025"
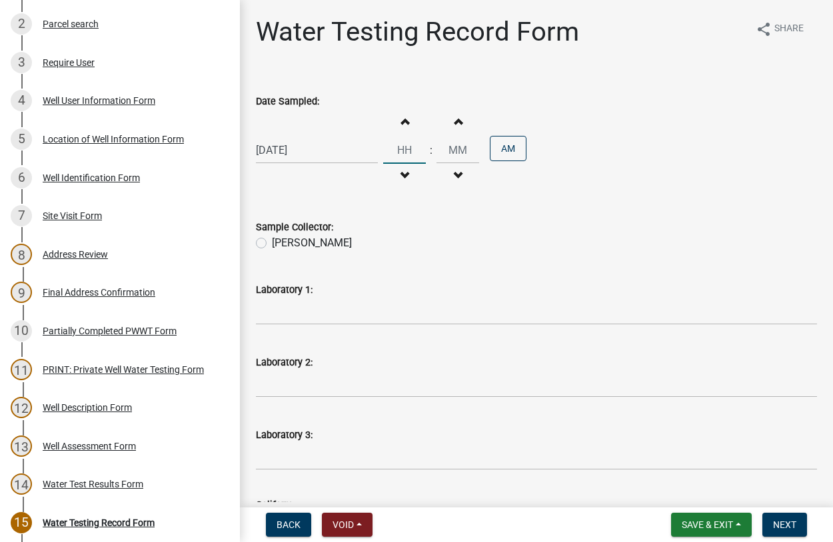
click at [421, 145] on input "Hours" at bounding box center [404, 150] width 43 height 27
type input "02"
type input "00"
click at [466, 149] on input "00" at bounding box center [457, 150] width 43 height 27
click at [512, 149] on button "AM" at bounding box center [508, 148] width 37 height 25
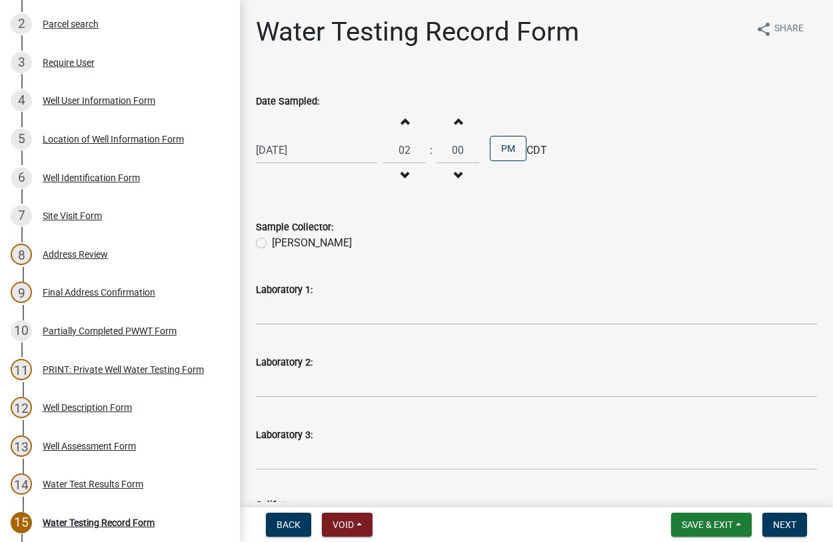
click at [272, 244] on label "[PERSON_NAME]" at bounding box center [312, 243] width 80 height 16
click at [272, 244] on input "[PERSON_NAME]" at bounding box center [276, 239] width 9 height 9
radio input "true"
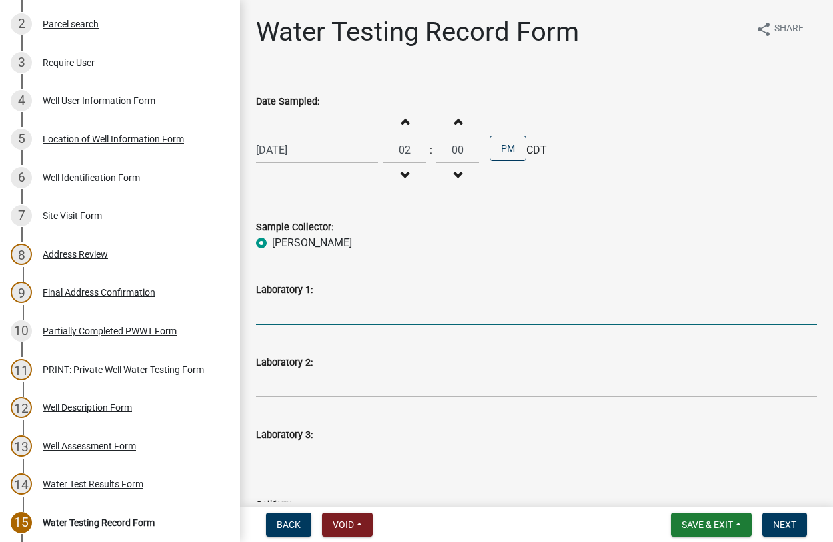
click at [366, 310] on input "Laboratory 1:" at bounding box center [536, 311] width 561 height 27
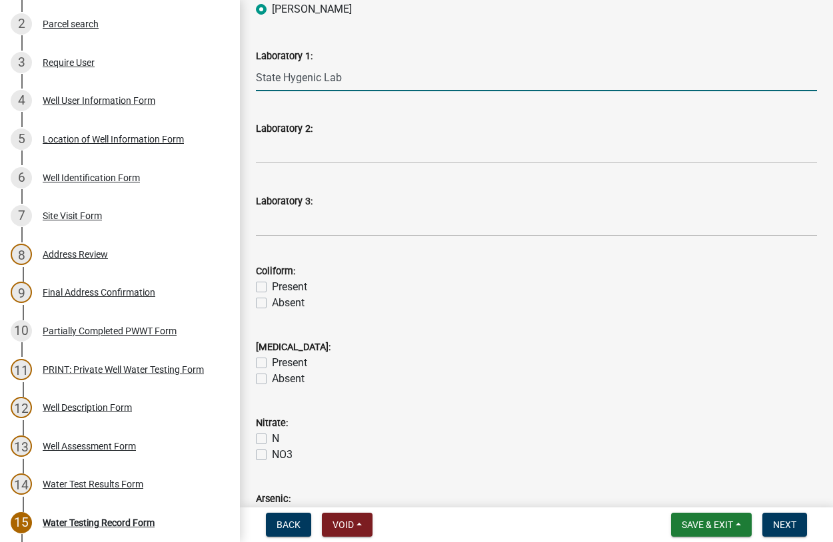
scroll to position [304, 0]
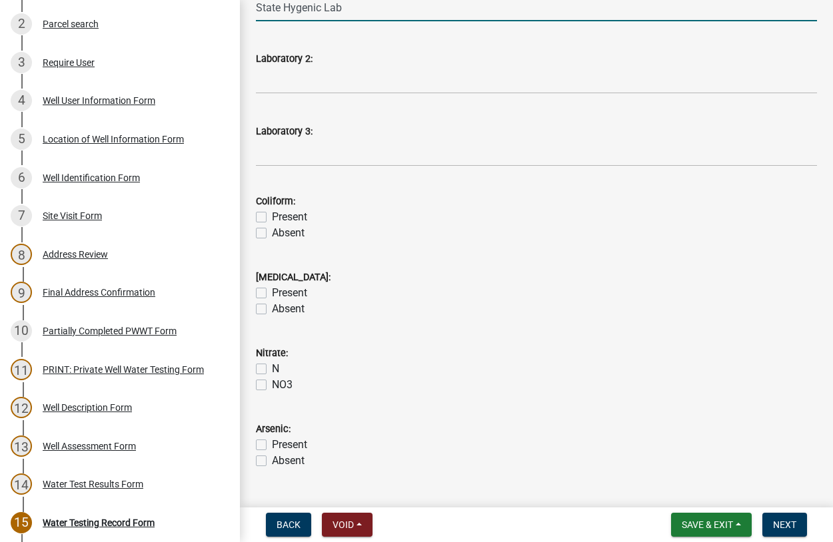
type input "State Hygenic Lab"
click at [272, 217] on label "Present" at bounding box center [289, 217] width 35 height 16
click at [272, 217] on input "Present" at bounding box center [276, 213] width 9 height 9
checkbox input "true"
checkbox input "false"
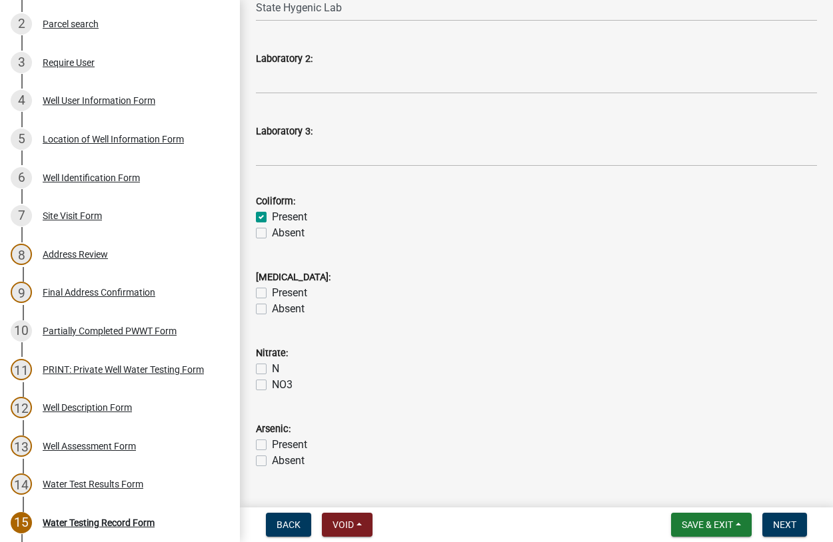
click at [272, 310] on label "Absent" at bounding box center [288, 309] width 33 height 16
click at [272, 310] on input "Absent" at bounding box center [276, 305] width 9 height 9
checkbox input "true"
checkbox input "false"
checkbox input "true"
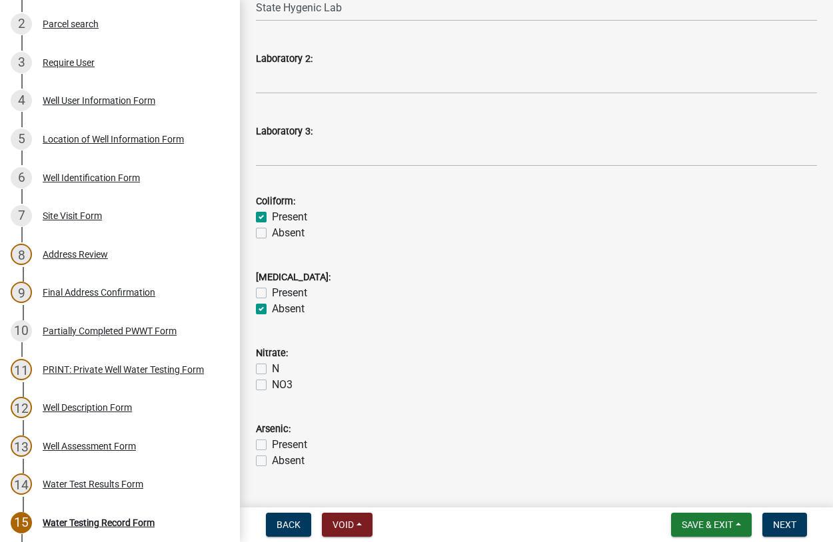
click at [272, 366] on label "N" at bounding box center [275, 369] width 7 height 16
click at [272, 366] on input "N" at bounding box center [276, 365] width 9 height 9
checkbox input "true"
checkbox input "false"
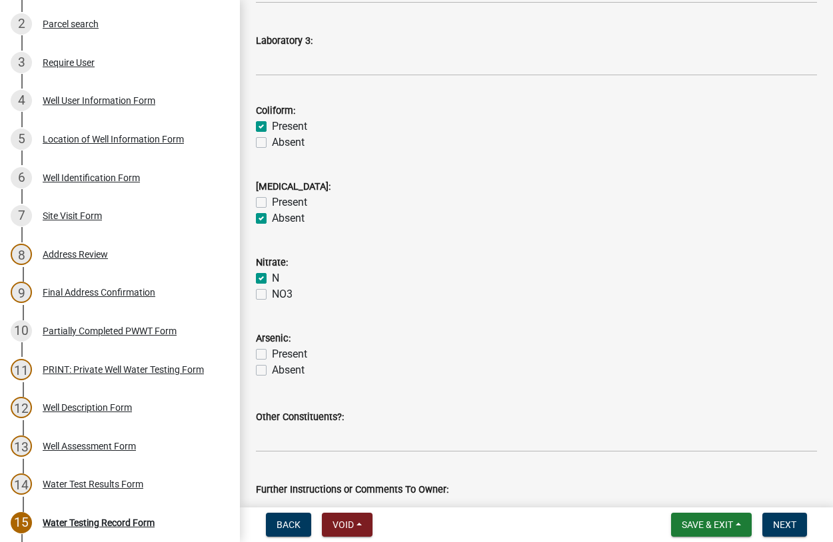
scroll to position [480, 0]
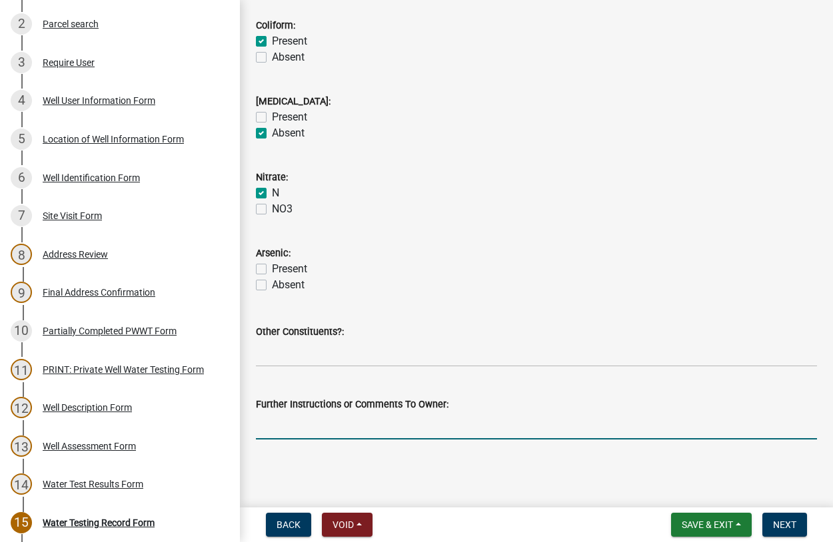
drag, startPoint x: 340, startPoint y: 432, endPoint x: 370, endPoint y: 434, distance: 29.3
click at [340, 432] on input "Further Instructions or Comments To Owner:" at bounding box center [536, 425] width 561 height 27
type input "c"
type input "Coliform Bacteria levels are still high 17.8"
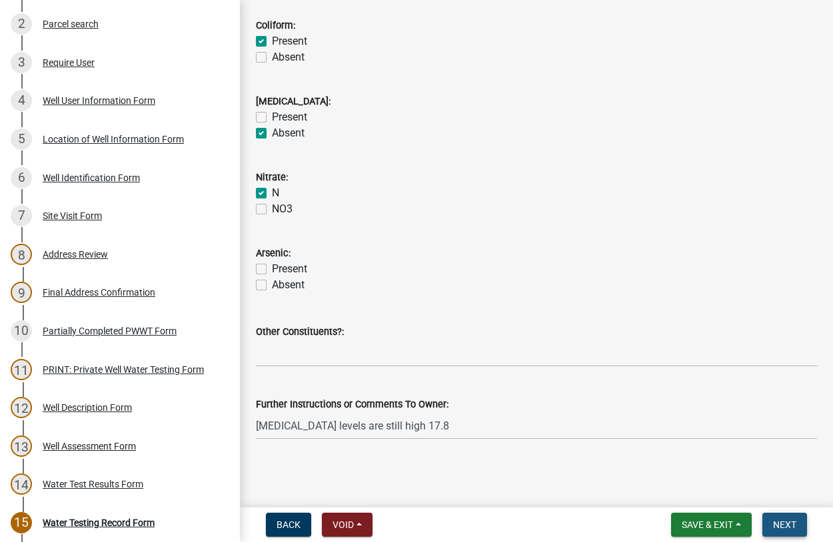
click at [776, 526] on span "Next" at bounding box center [784, 525] width 23 height 11
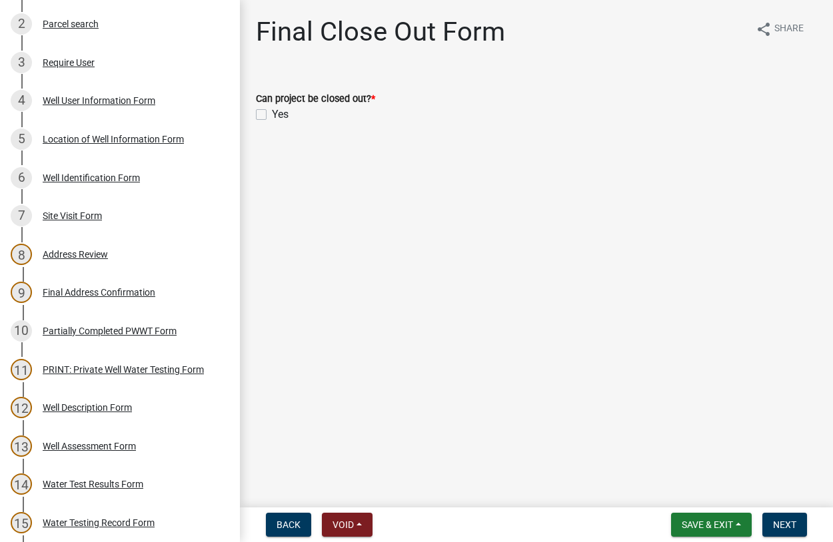
click at [272, 111] on label "Yes" at bounding box center [280, 115] width 17 height 16
click at [272, 111] on input "Yes" at bounding box center [276, 111] width 9 height 9
checkbox input "true"
click at [781, 514] on button "Next" at bounding box center [784, 525] width 45 height 24
